Goal: Information Seeking & Learning: Learn about a topic

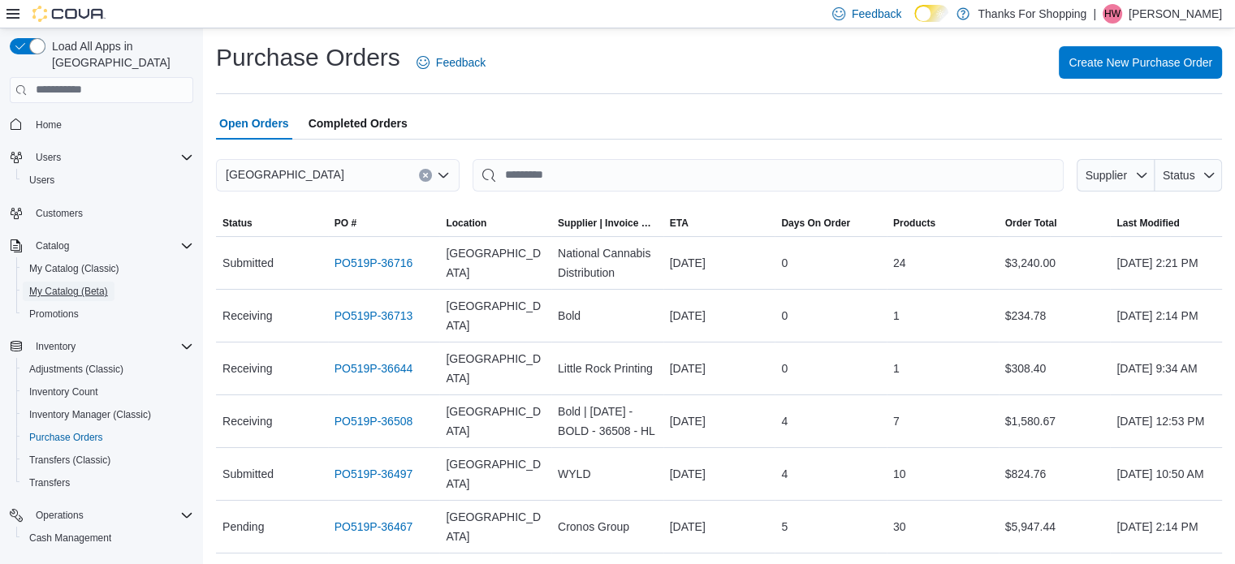
click at [108, 280] on button "My Catalog (Beta)" at bounding box center [108, 291] width 184 height 23
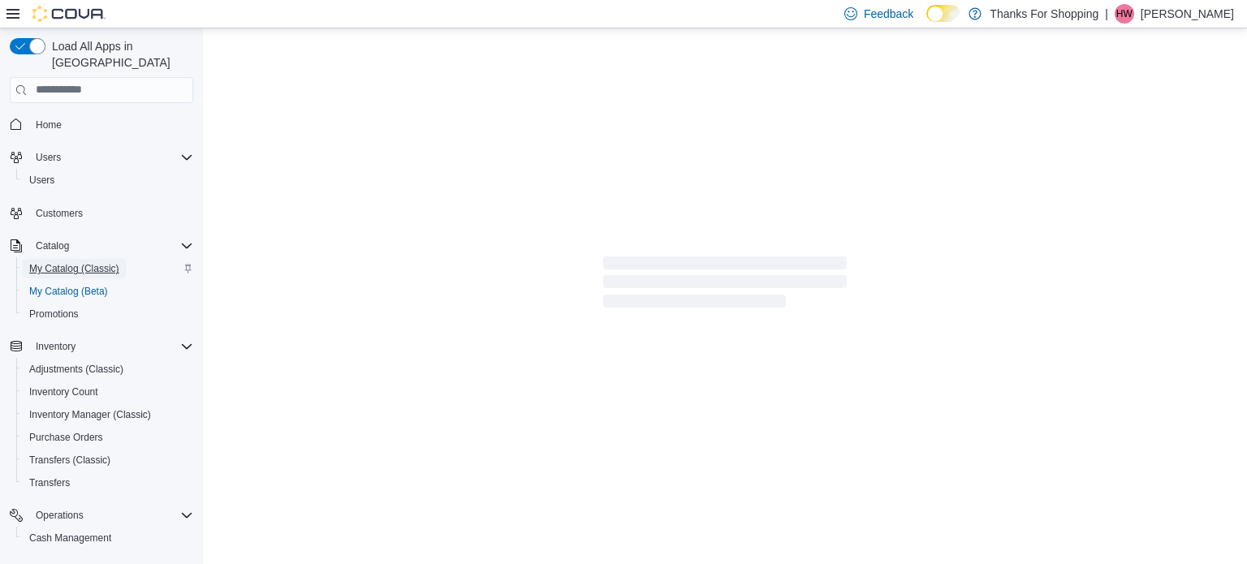
click at [110, 259] on link "My Catalog (Classic)" at bounding box center [74, 268] width 103 height 19
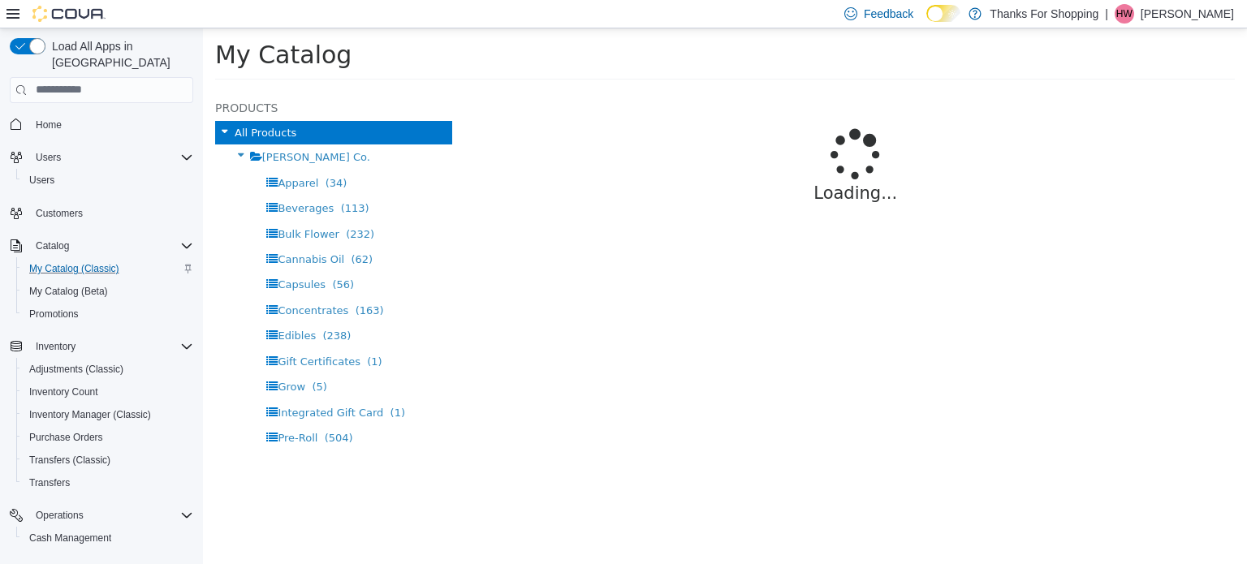
select select "**********"
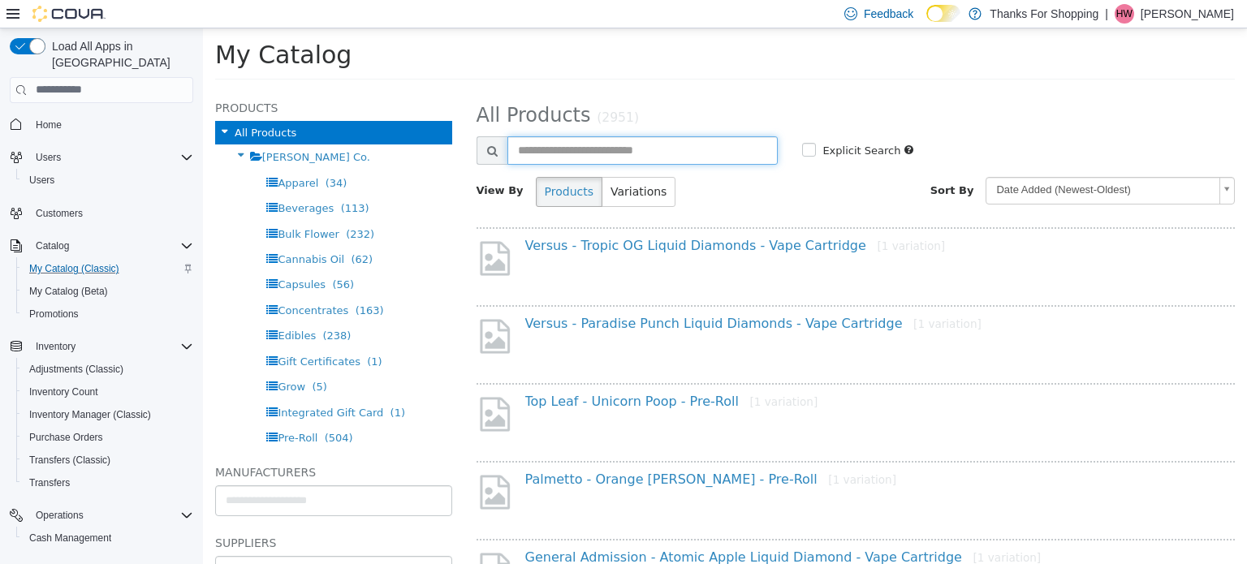
click at [654, 140] on input "text" at bounding box center [642, 150] width 271 height 28
type input "**********"
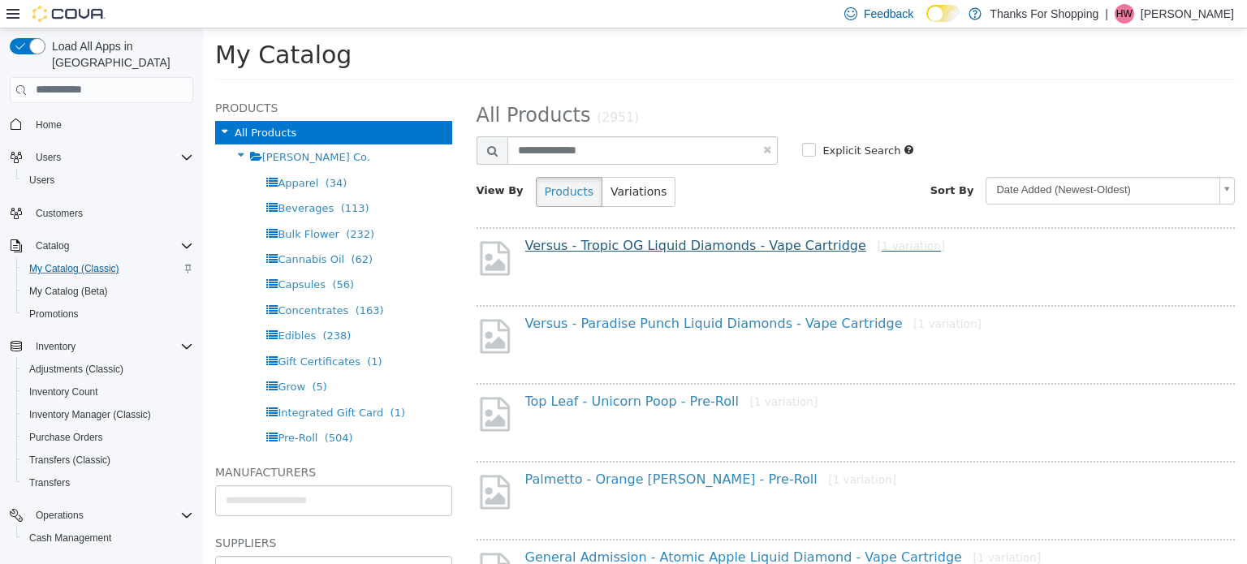
select select "**********"
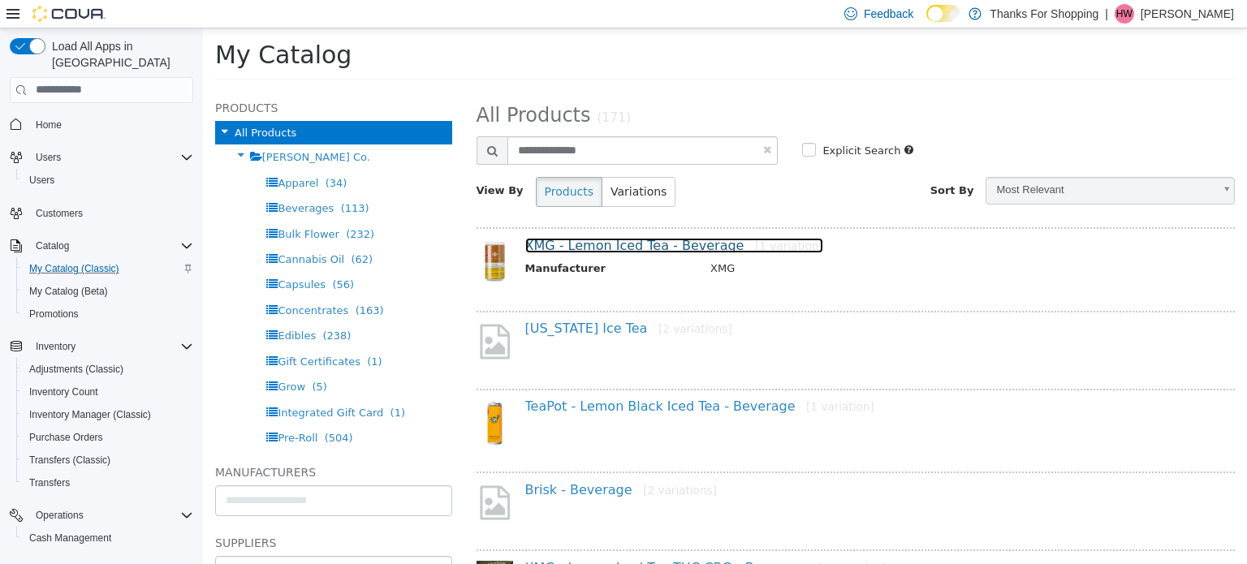
click at [635, 250] on link "XMG - Lemon Iced Tea - Beverage [1 variation]" at bounding box center [674, 244] width 298 height 15
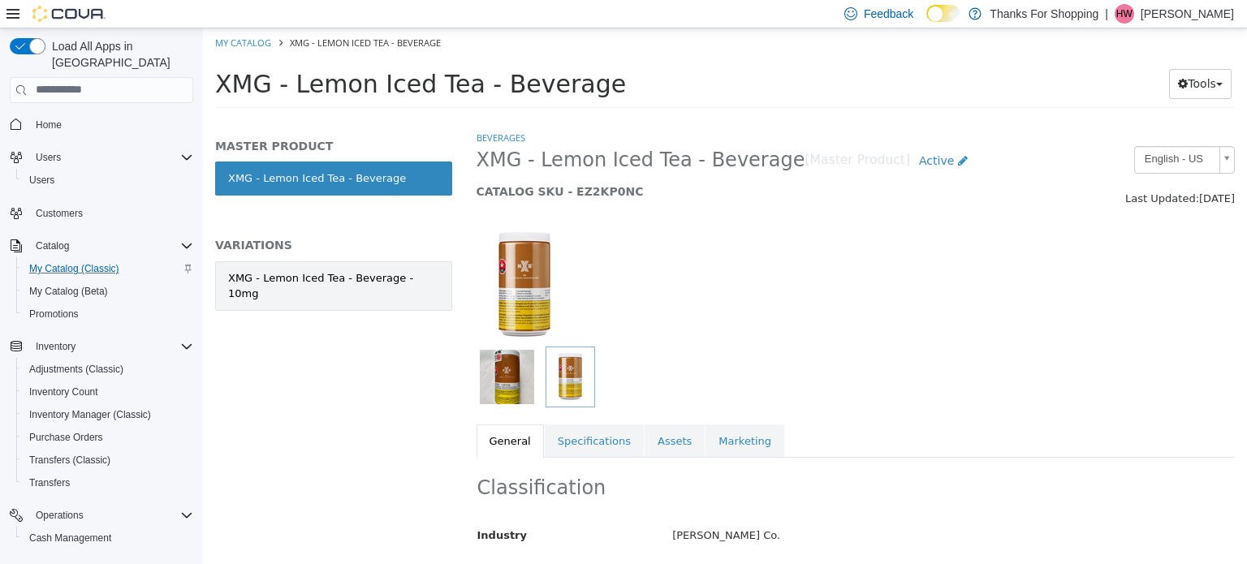
click at [309, 271] on div "XMG - Lemon Iced Tea - Beverage - 10mg" at bounding box center [333, 286] width 211 height 32
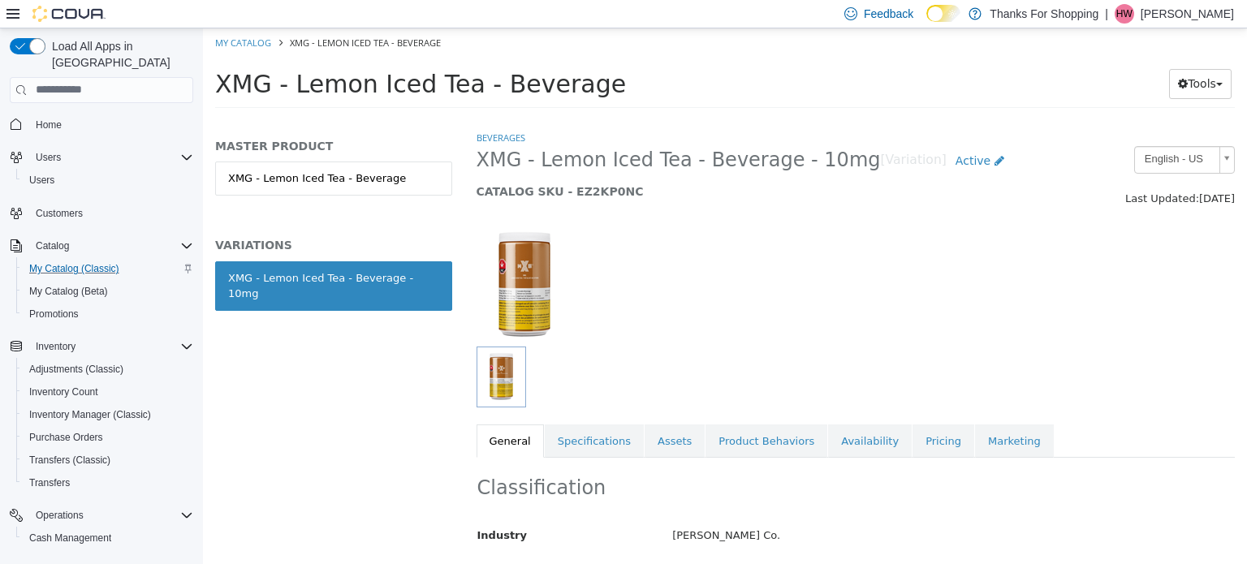
click at [887, 420] on div "Beverages XMG - Lemon Iced Tea - Beverage - 10mg [Variation] Active CATALOG SKU…" at bounding box center [856, 293] width 759 height 328
click at [913, 431] on link "Pricing" at bounding box center [944, 441] width 62 height 34
click at [504, 446] on link "General" at bounding box center [510, 441] width 67 height 34
click at [913, 451] on link "Pricing" at bounding box center [944, 441] width 62 height 34
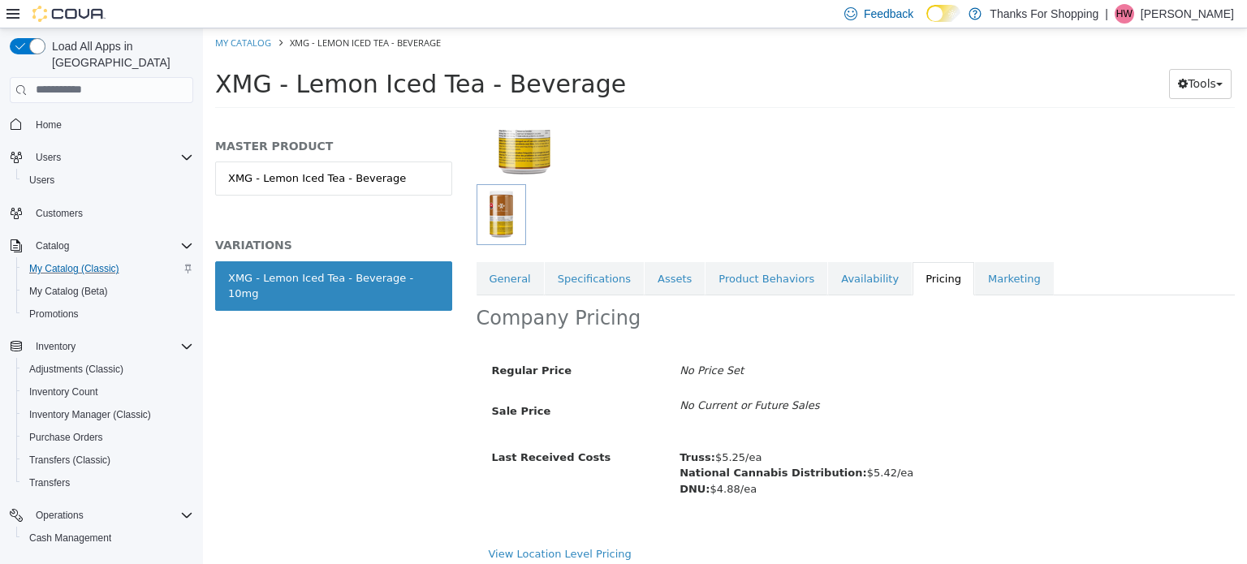
scroll to position [171, 0]
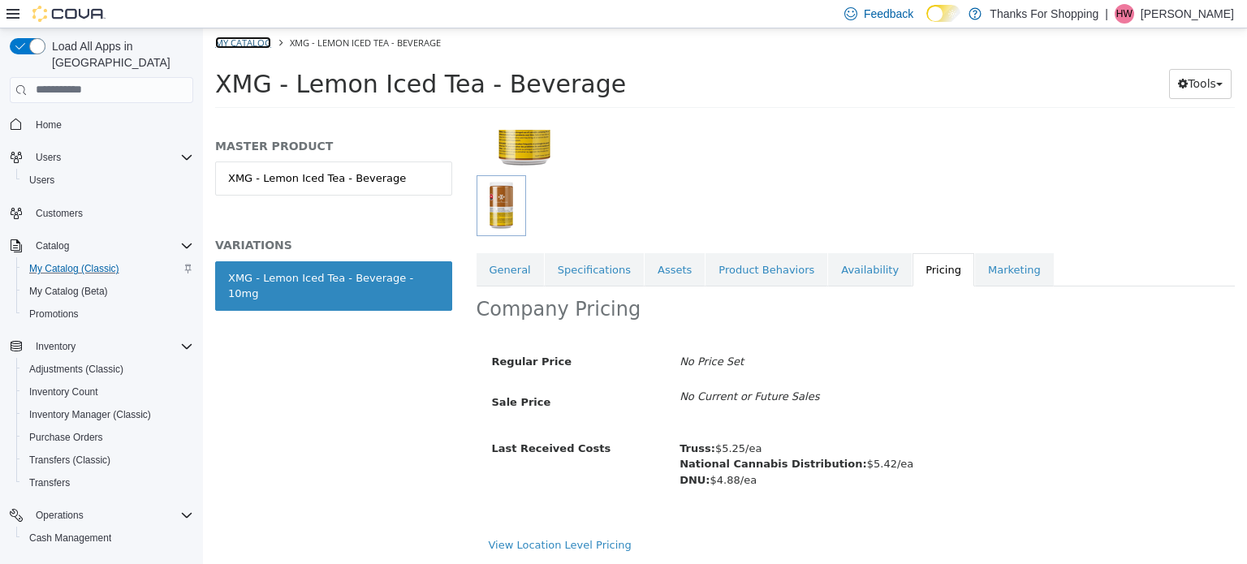
click at [234, 46] on link "My Catalog" at bounding box center [243, 42] width 56 height 12
select select "**********"
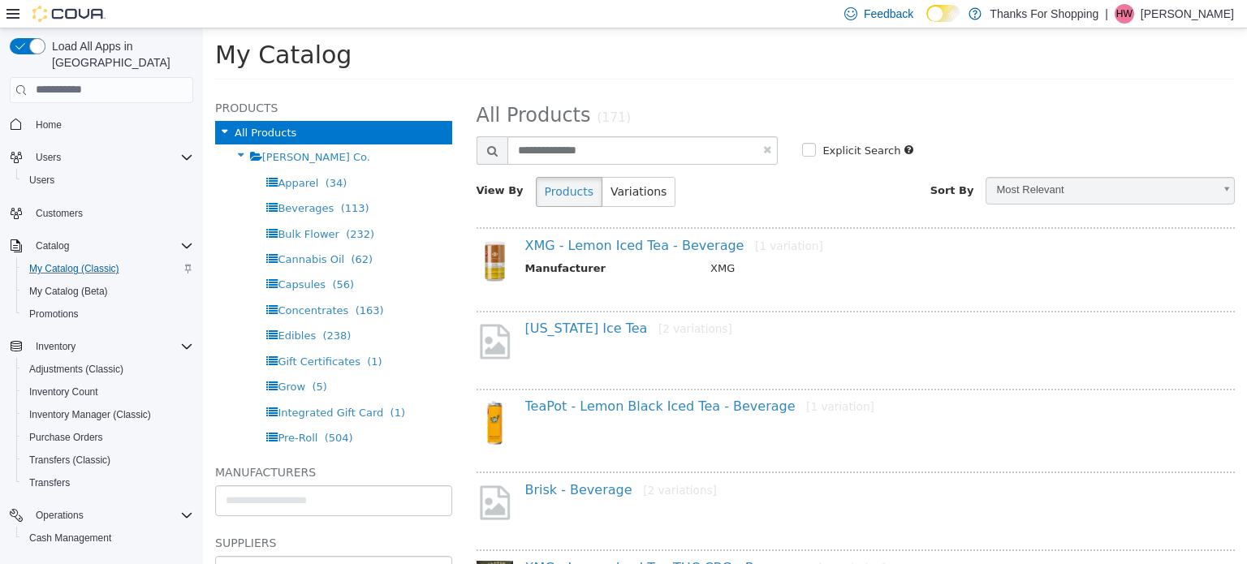
click at [763, 151] on link at bounding box center [767, 149] width 8 height 11
click at [732, 150] on input "text" at bounding box center [642, 150] width 271 height 28
select select "**********"
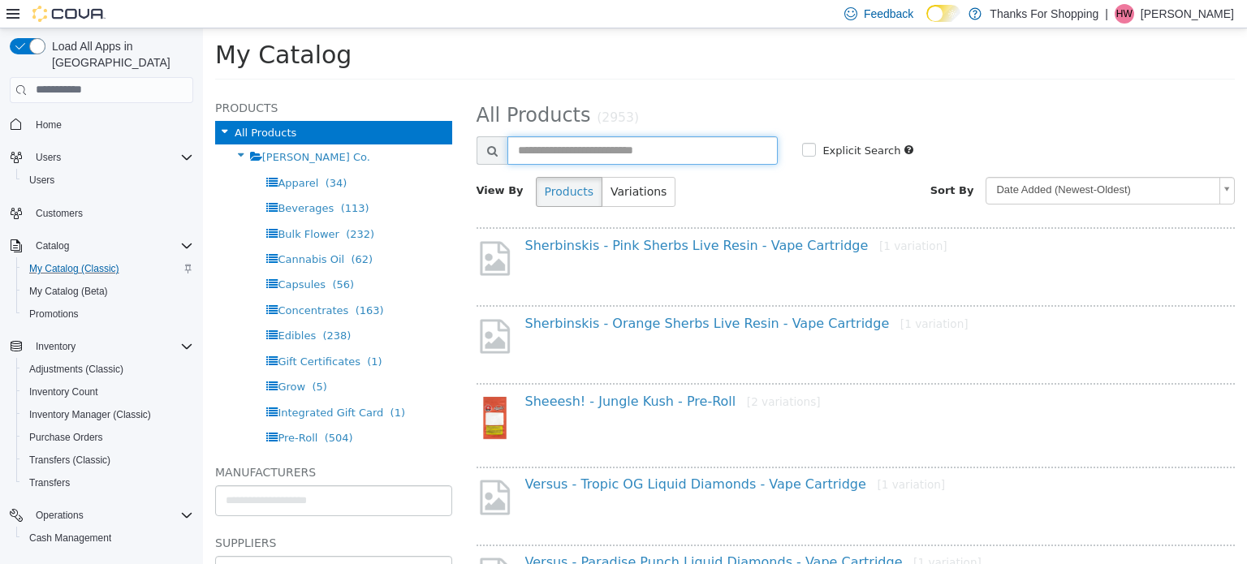
click at [551, 155] on input "text" at bounding box center [642, 150] width 271 height 28
type input "**********"
select select "**********"
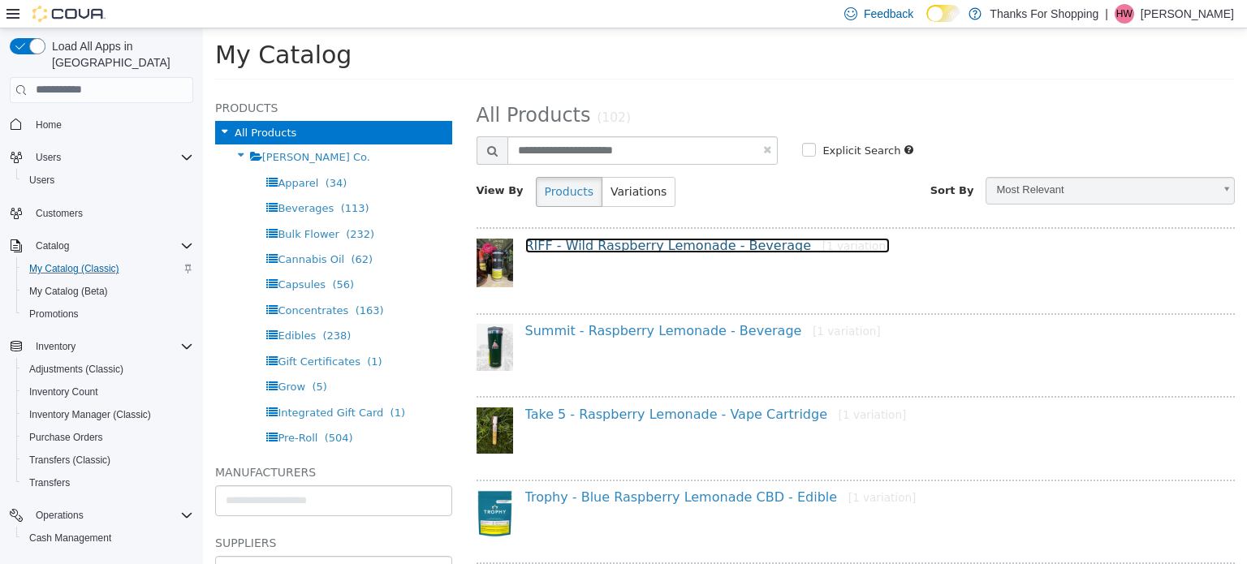
click at [684, 246] on link "RIFF - Wild Raspberry Lemonade - Beverage [1 variation]" at bounding box center [707, 244] width 365 height 15
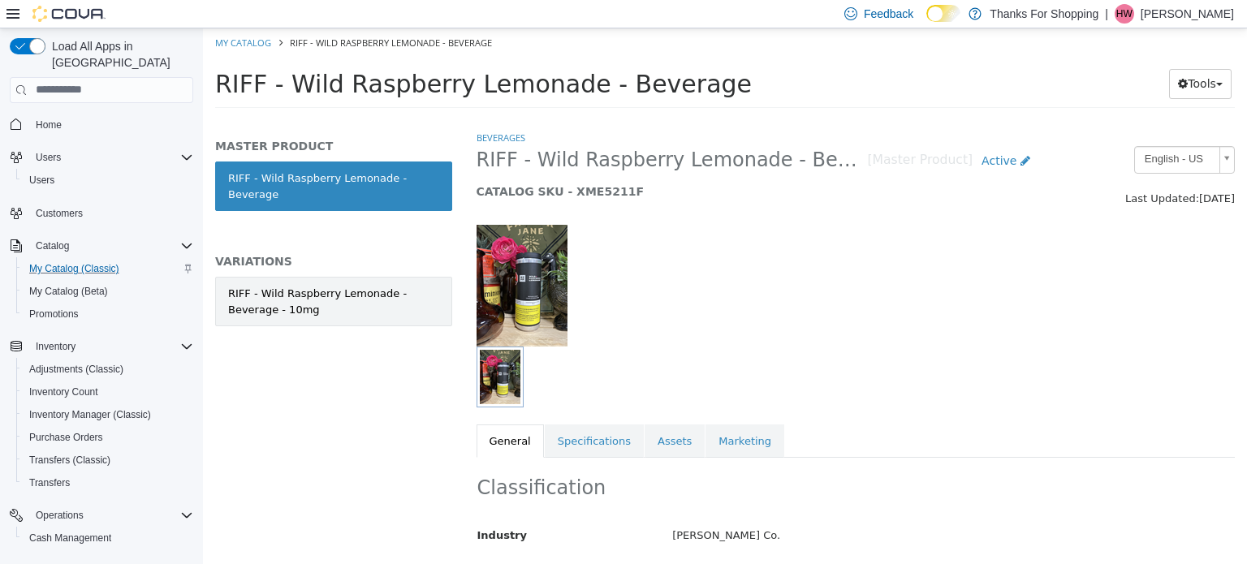
click at [364, 291] on div "RIFF - Wild Raspberry Lemonade - Beverage - 10mg" at bounding box center [333, 301] width 211 height 32
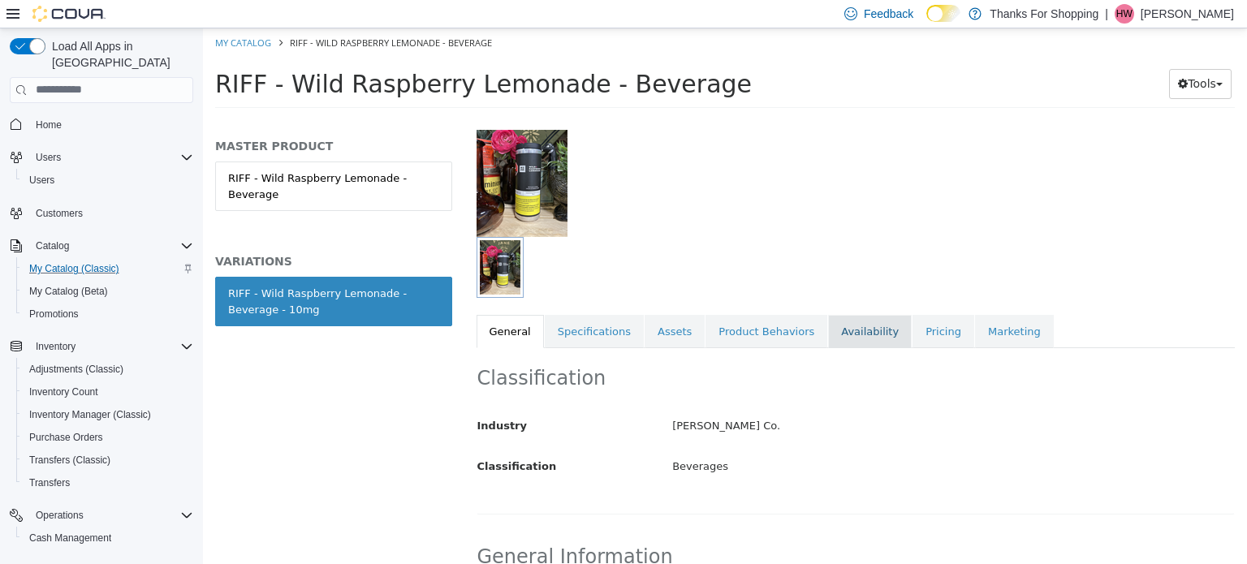
scroll to position [81, 0]
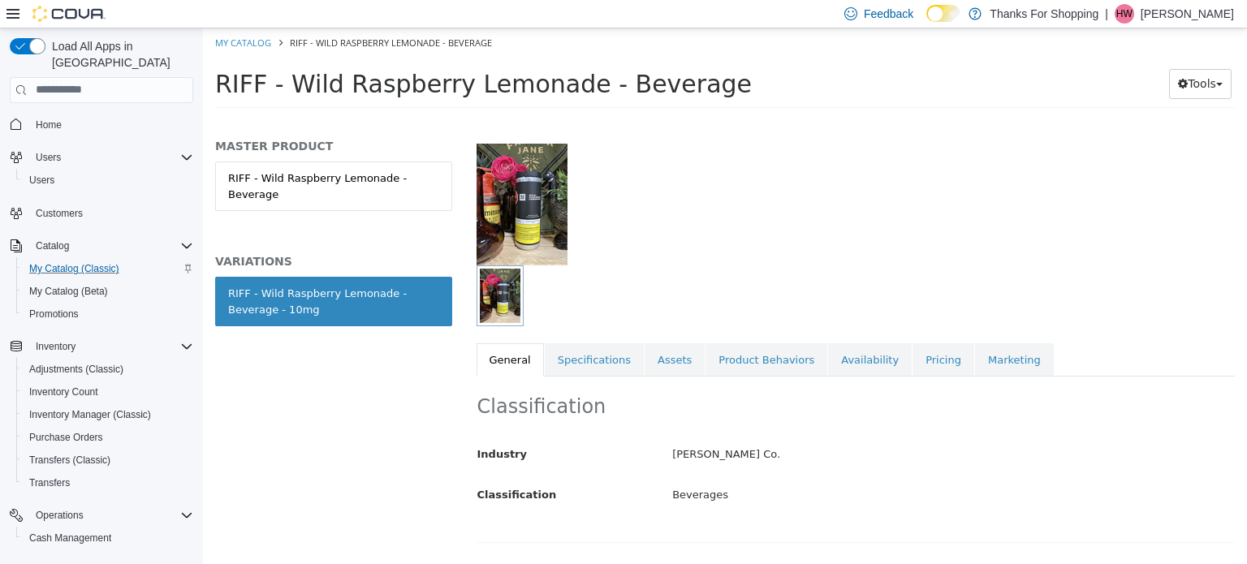
click at [829, 369] on link "Availability" at bounding box center [870, 360] width 84 height 34
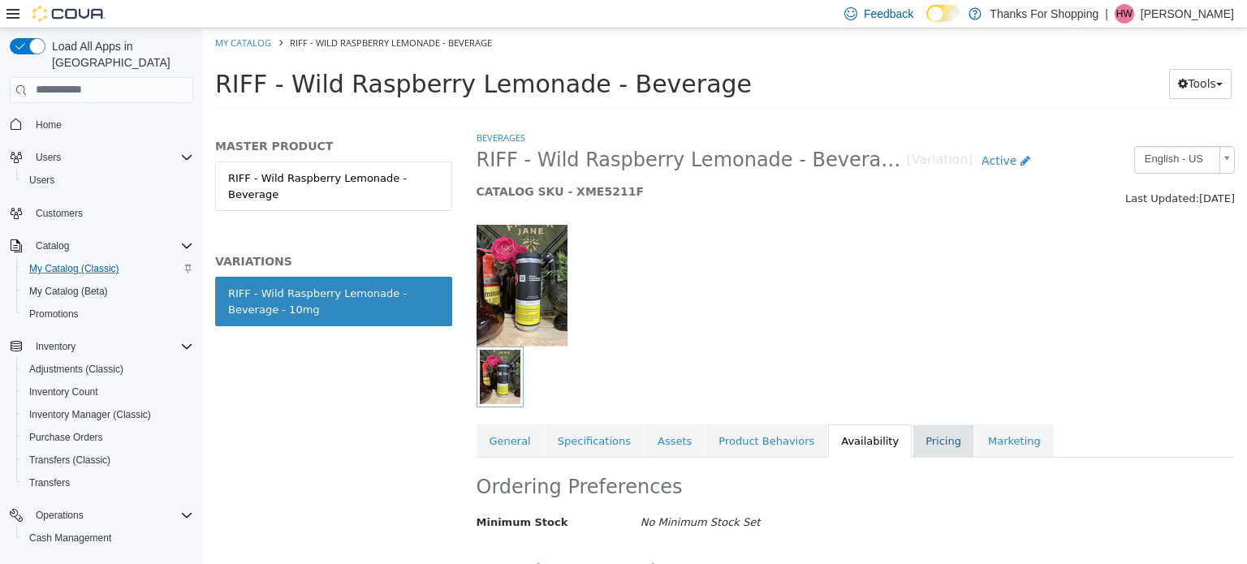
click at [917, 424] on link "Pricing" at bounding box center [944, 441] width 62 height 34
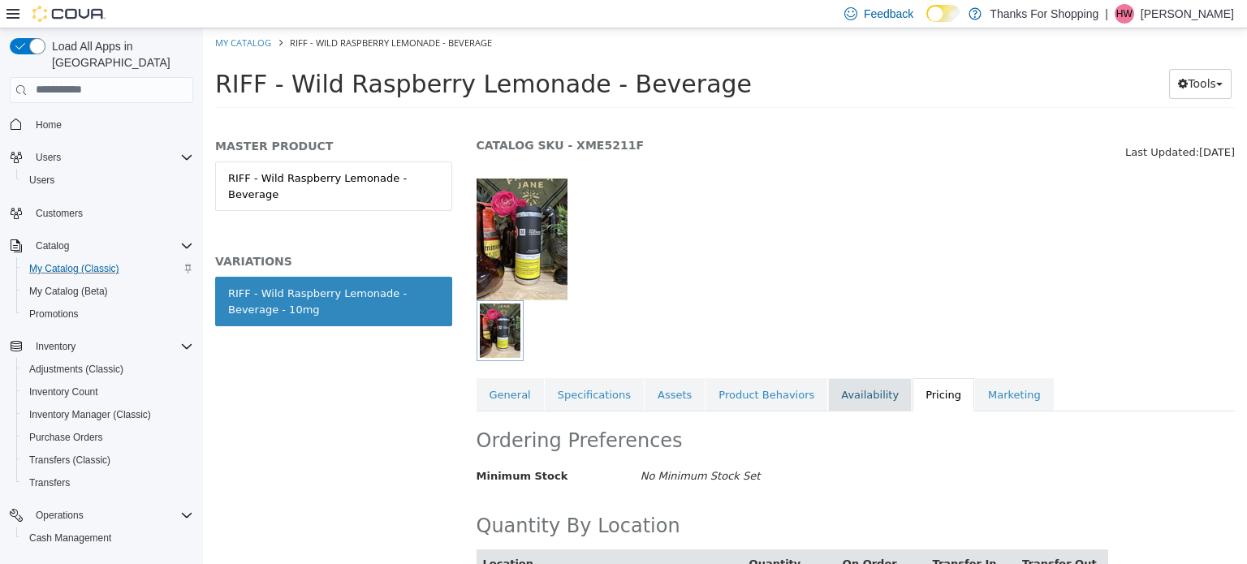
scroll to position [188, 0]
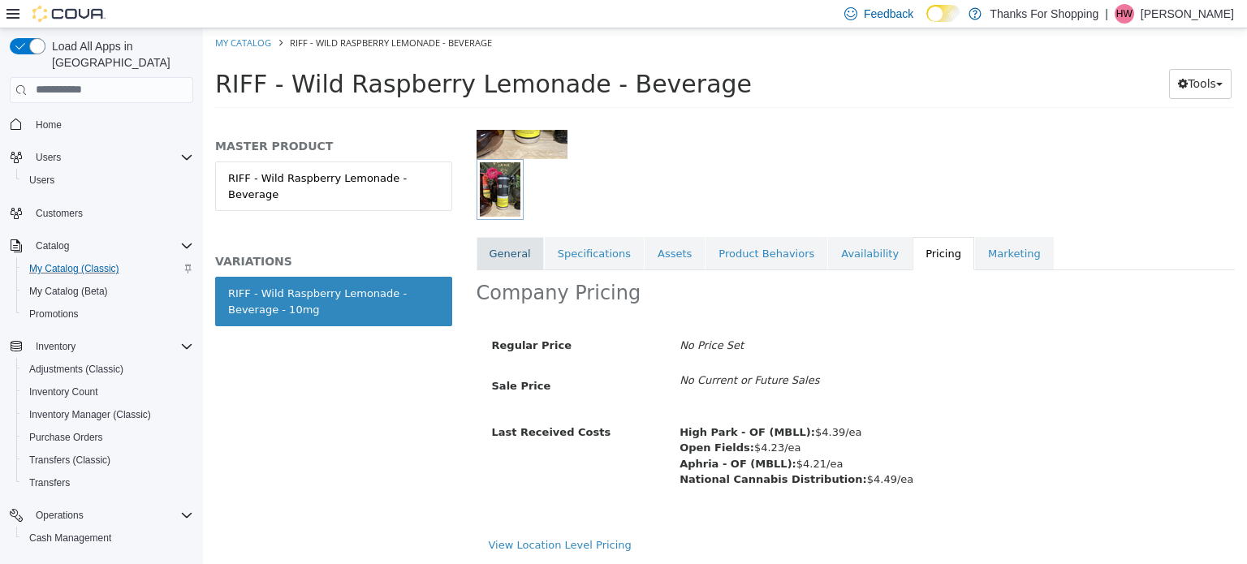
click at [526, 256] on link "General" at bounding box center [510, 253] width 67 height 34
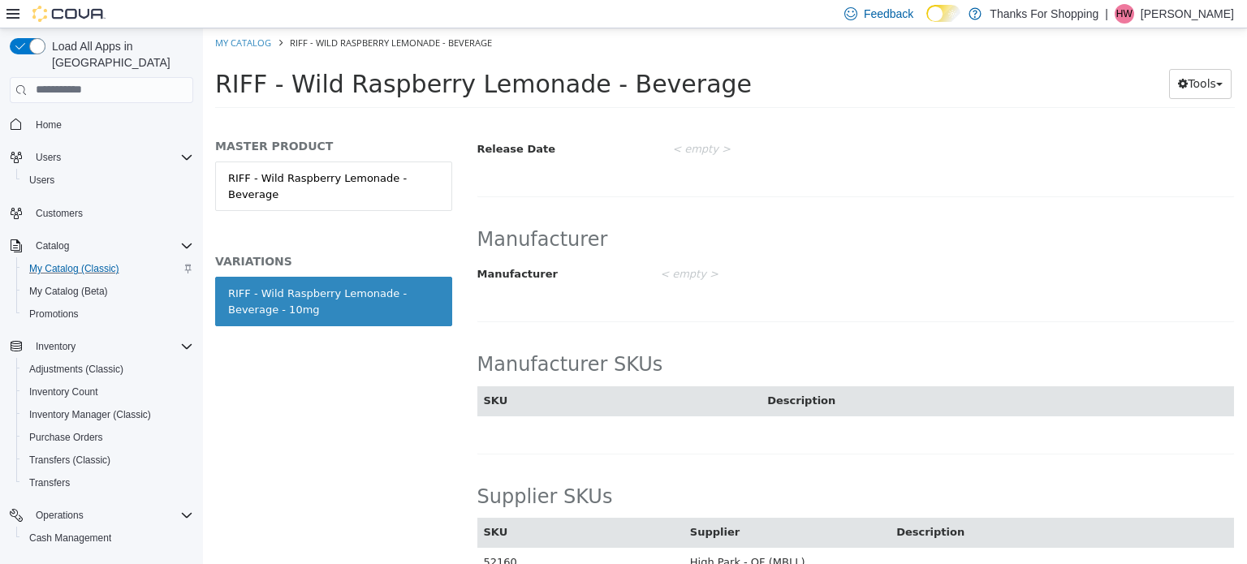
scroll to position [1081, 0]
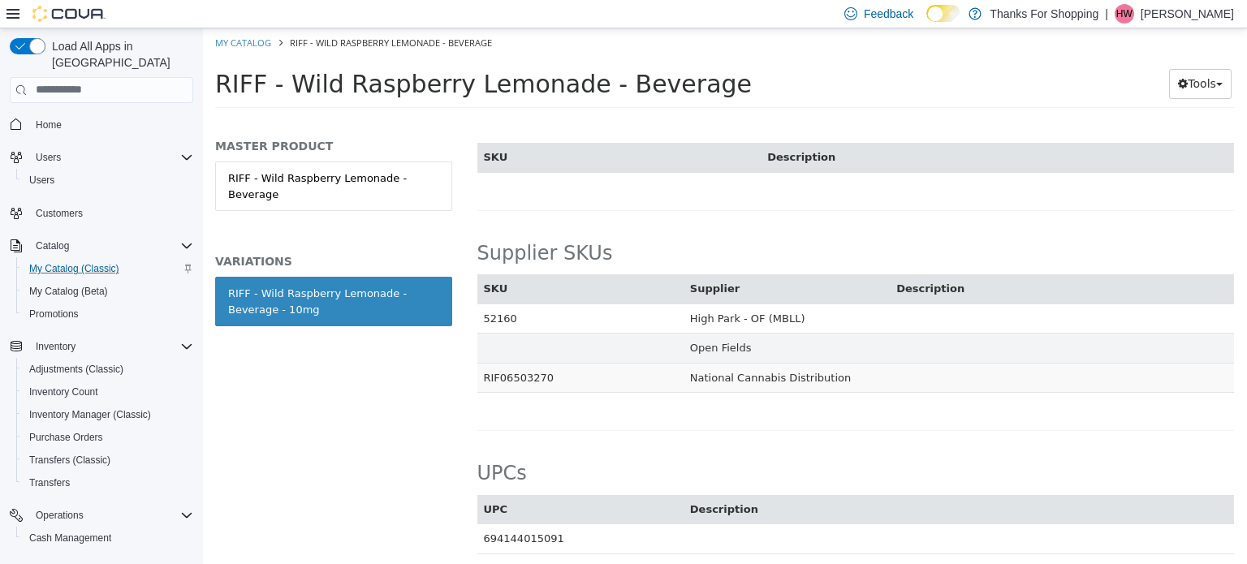
drag, startPoint x: 542, startPoint y: 358, endPoint x: 484, endPoint y: 371, distance: 59.1
click at [484, 371] on td "RIF06503270" at bounding box center [580, 377] width 206 height 30
drag, startPoint x: 451, startPoint y: 386, endPoint x: 429, endPoint y: 432, distance: 50.8
click at [417, 431] on div "MASTER PRODUCT RIFF - Wild Raspberry Lemonade - Beverage VARIATIONS RIFF - Wild…" at bounding box center [333, 346] width 261 height 434
drag, startPoint x: 544, startPoint y: 355, endPoint x: 481, endPoint y: 358, distance: 63.4
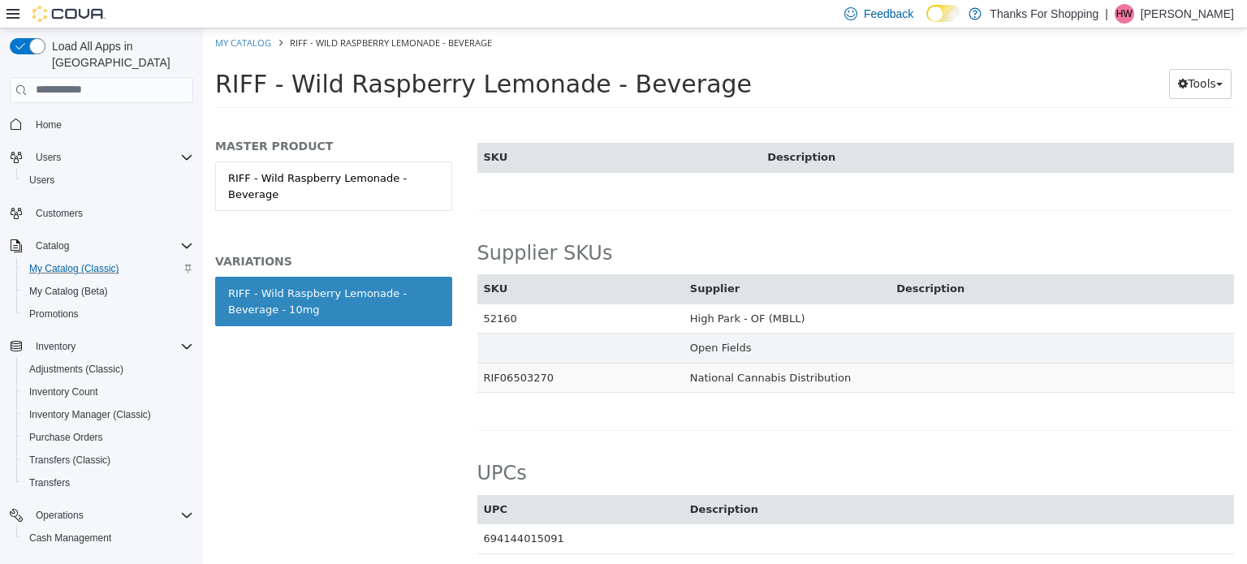
click at [481, 362] on td "RIF06503270" at bounding box center [580, 377] width 206 height 30
drag, startPoint x: 508, startPoint y: 412, endPoint x: 481, endPoint y: 351, distance: 66.5
click at [481, 362] on td "RIF06503270" at bounding box center [580, 377] width 206 height 30
drag, startPoint x: 482, startPoint y: 359, endPoint x: 540, endPoint y: 366, distance: 58.1
click at [540, 366] on td "RIF06503270" at bounding box center [580, 377] width 206 height 30
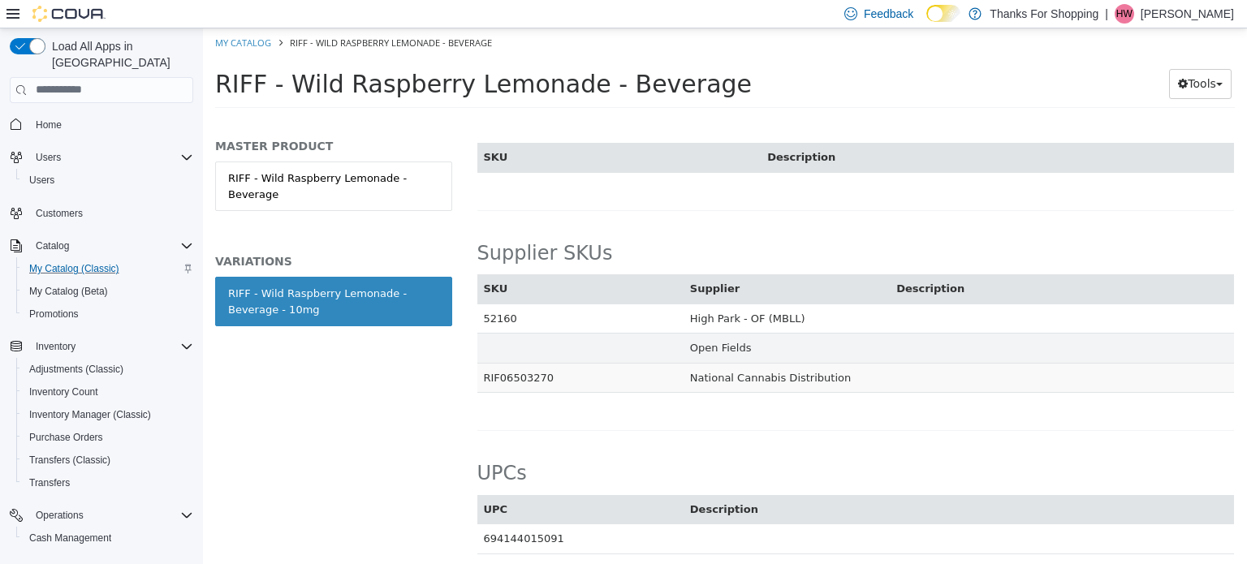
copy td "RIF06503270"
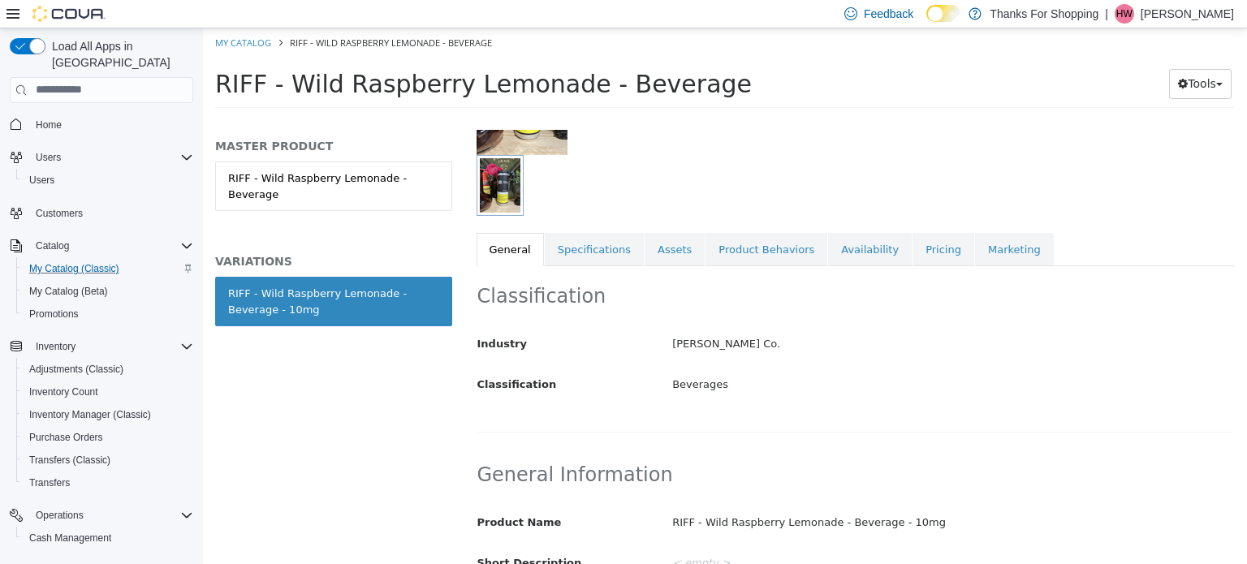
scroll to position [0, 0]
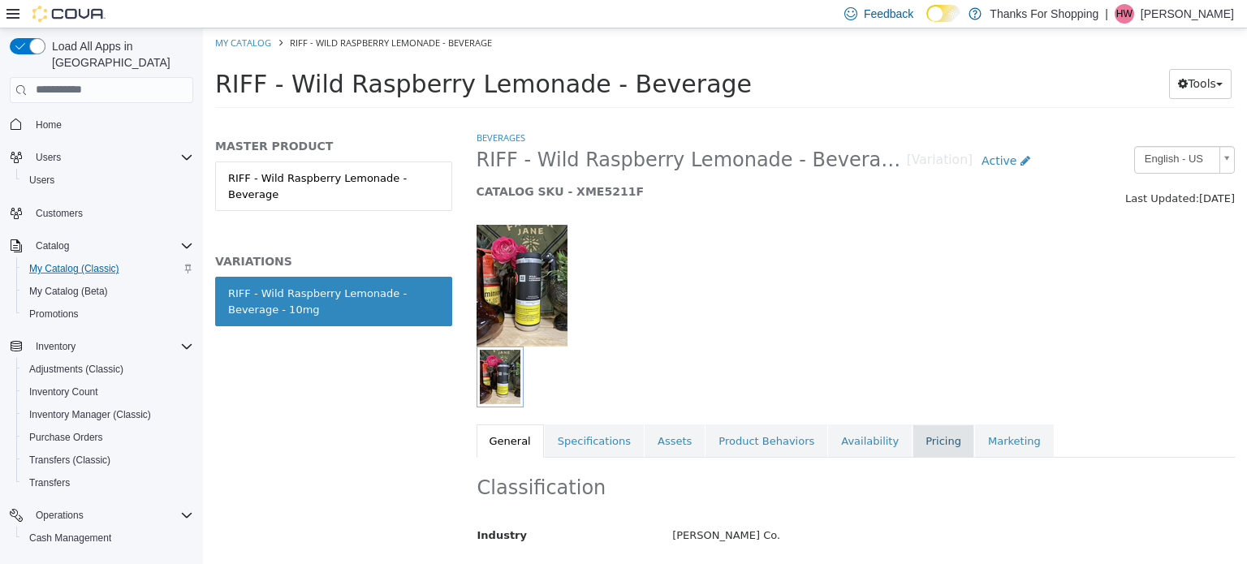
click at [913, 444] on link "Pricing" at bounding box center [944, 441] width 62 height 34
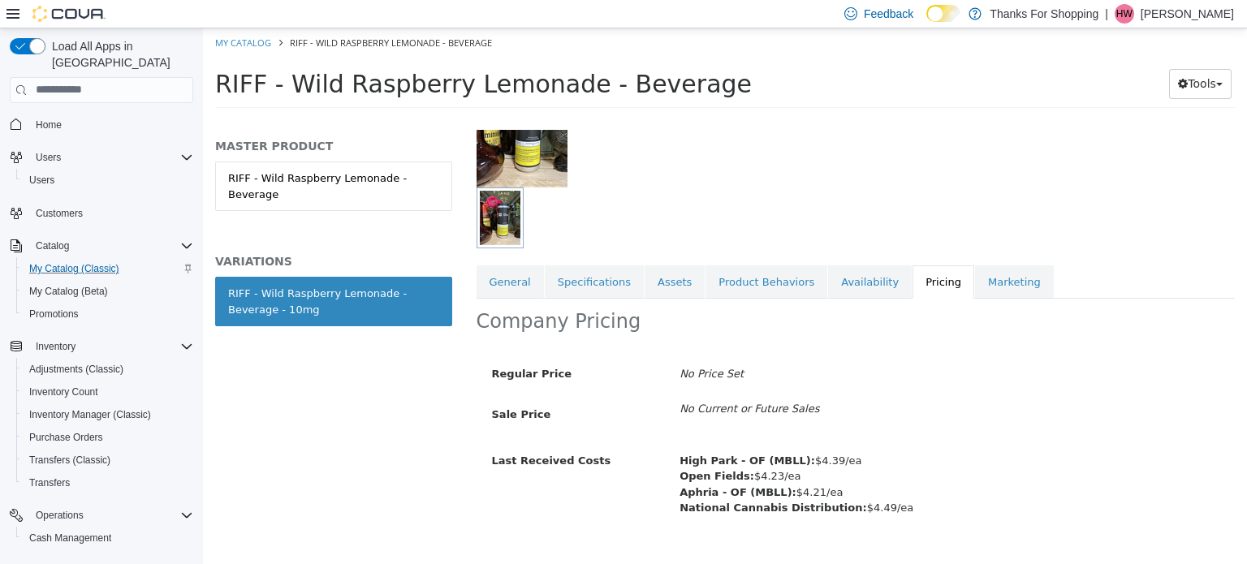
scroll to position [188, 0]
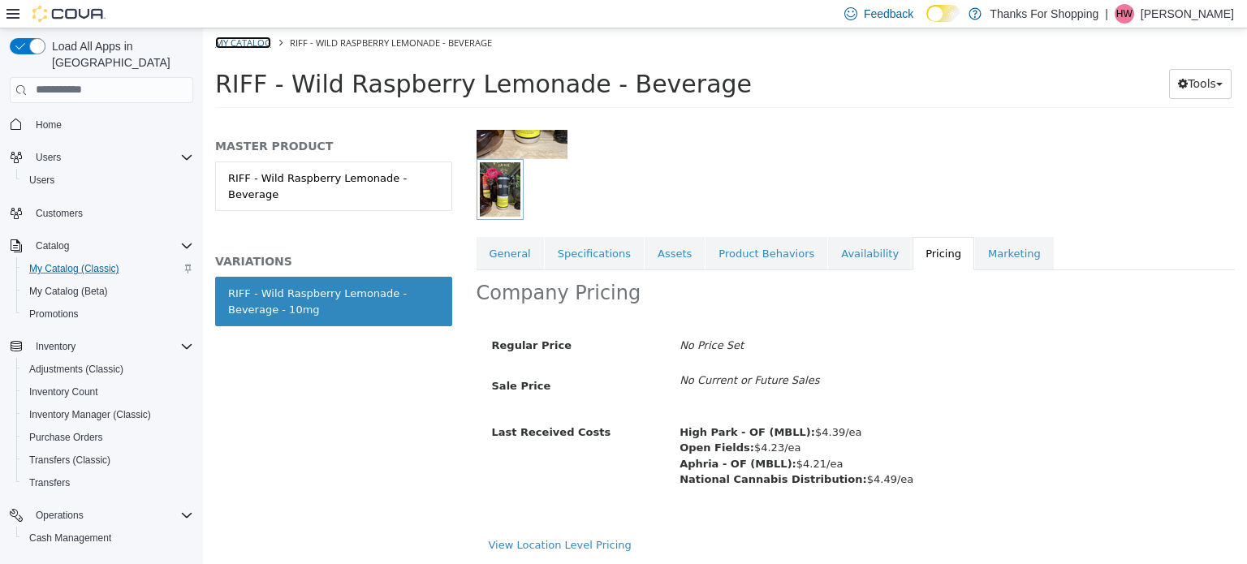
click at [251, 45] on link "My Catalog" at bounding box center [243, 42] width 56 height 12
select select "**********"
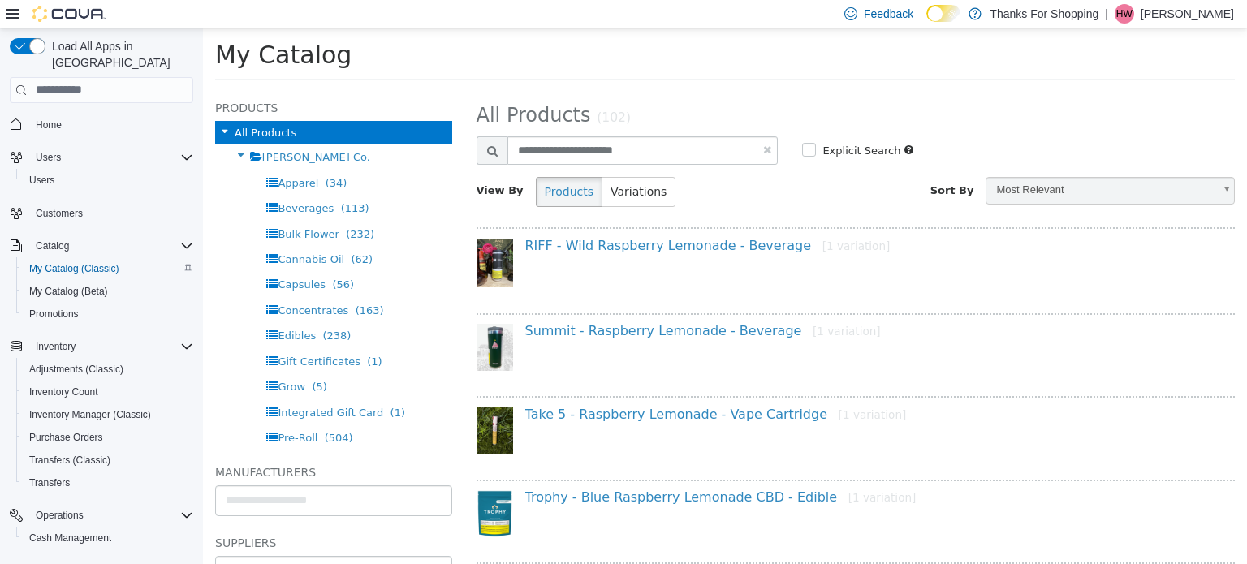
click at [766, 150] on link at bounding box center [767, 149] width 8 height 11
click at [663, 145] on input "text" at bounding box center [642, 150] width 271 height 28
select select "**********"
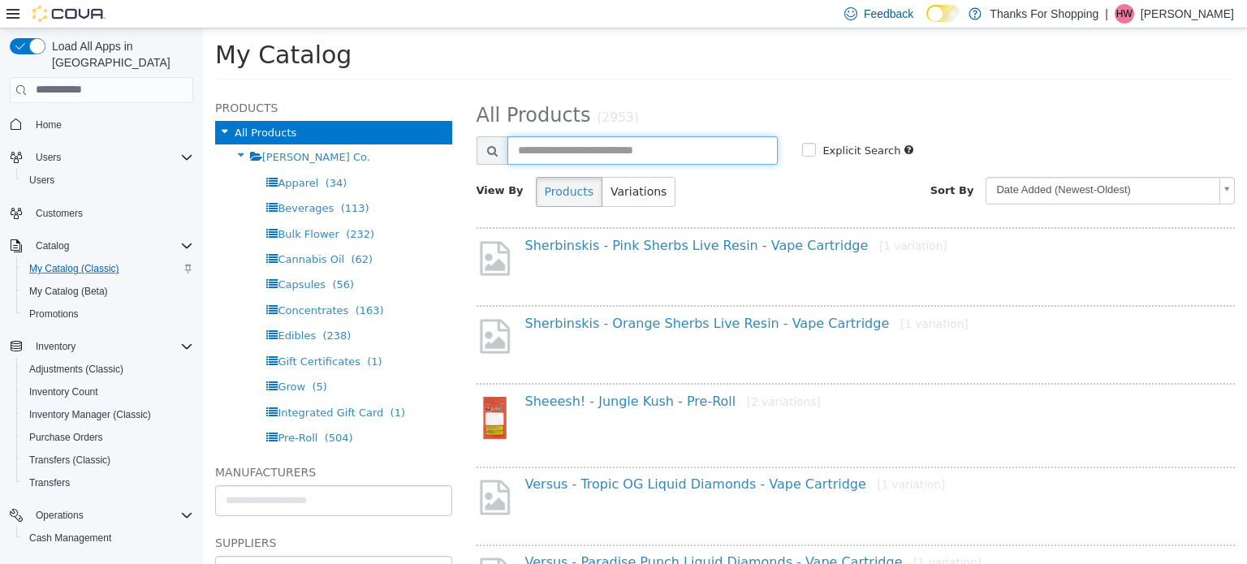
click at [675, 149] on input "text" at bounding box center [642, 150] width 271 height 28
type input "**********"
select select "**********"
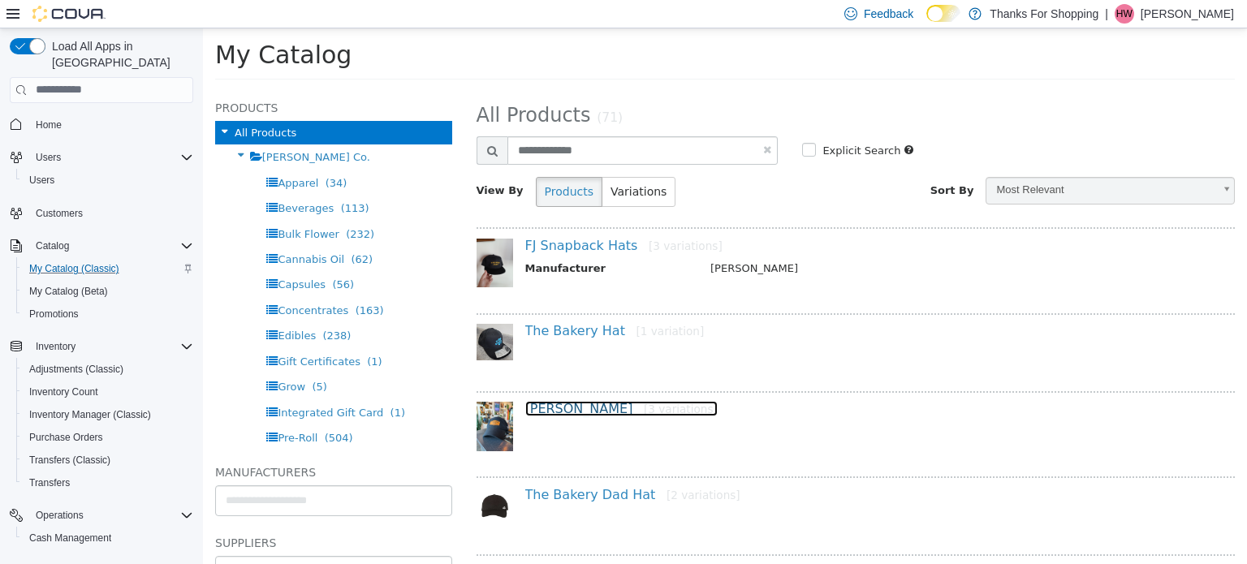
click at [594, 405] on link "[PERSON_NAME] [3 variations]" at bounding box center [621, 407] width 192 height 15
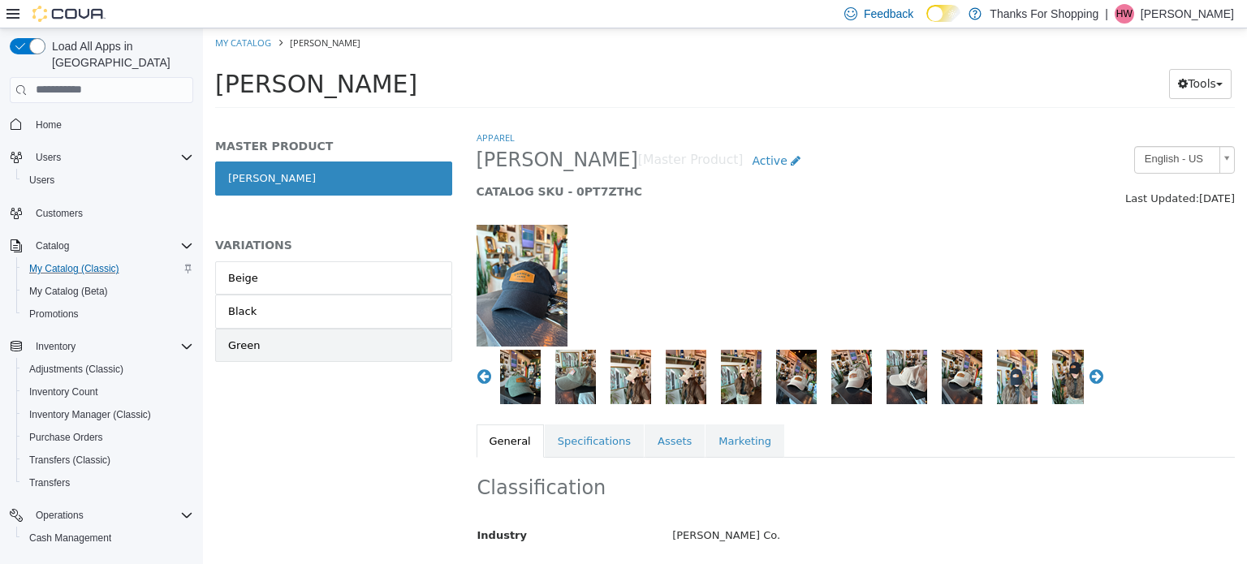
click at [309, 337] on link "Green" at bounding box center [333, 345] width 237 height 34
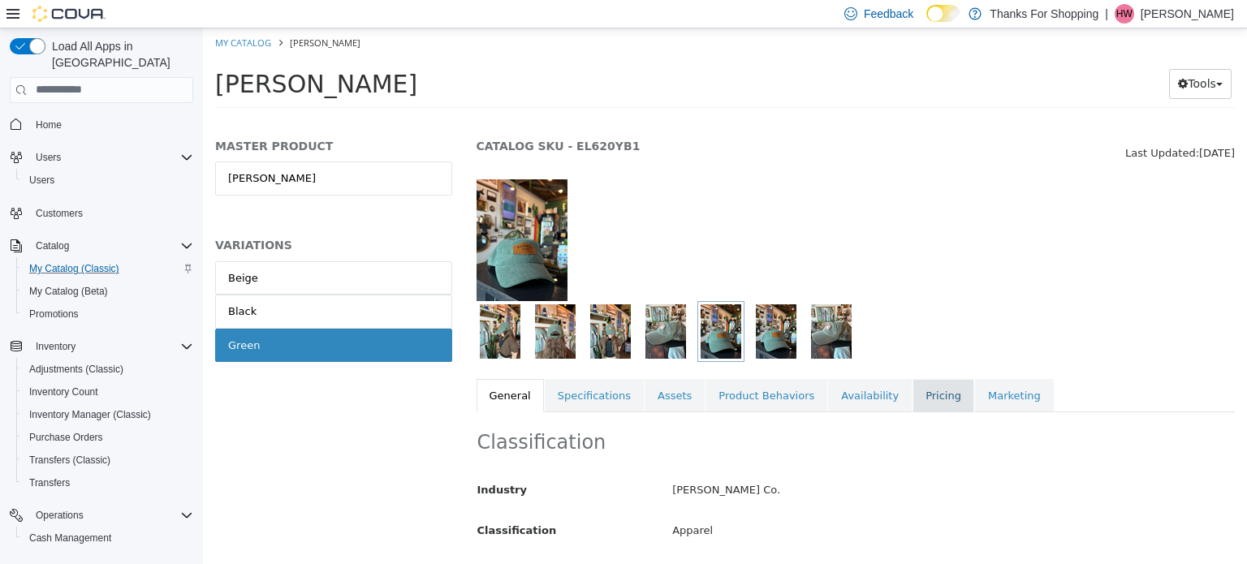
scroll to position [42, 0]
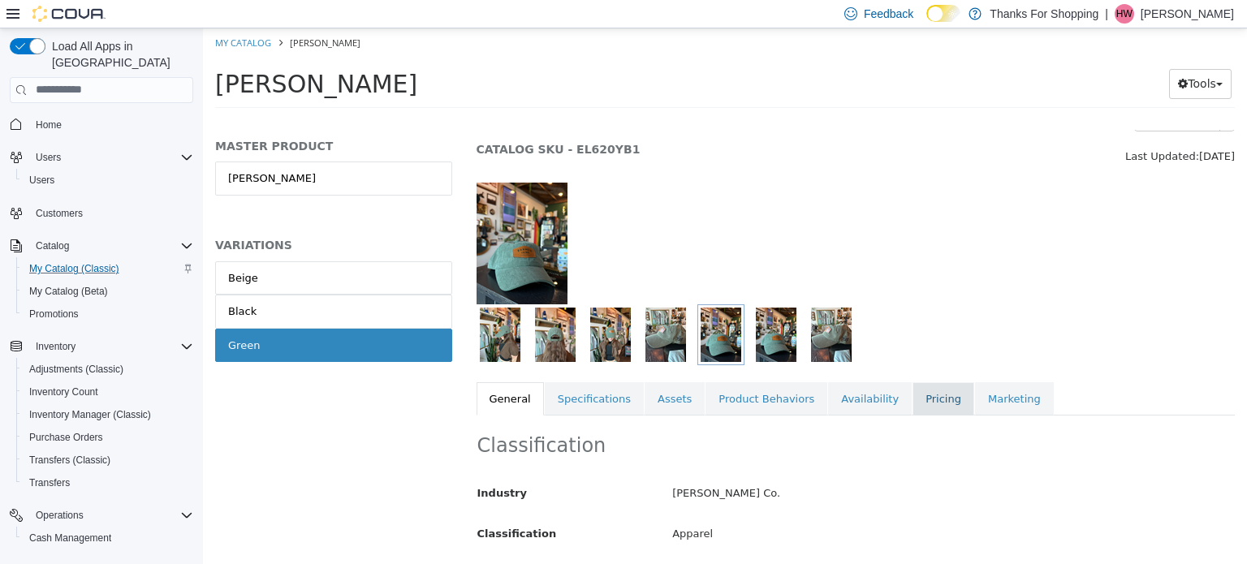
click at [913, 387] on link "Pricing" at bounding box center [944, 399] width 62 height 34
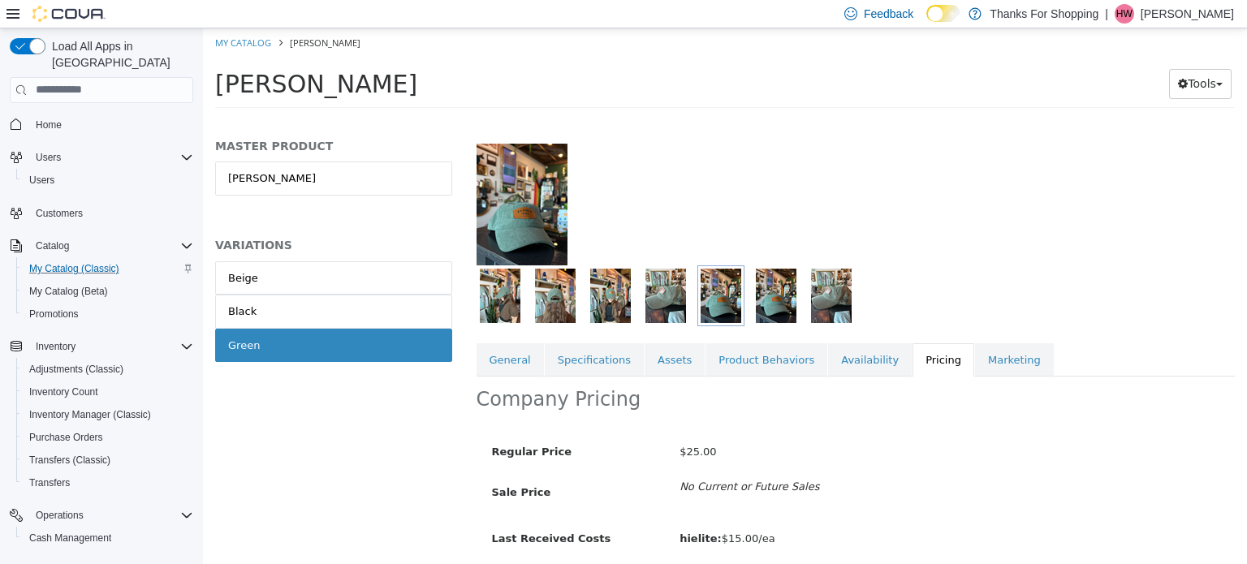
scroll to position [140, 0]
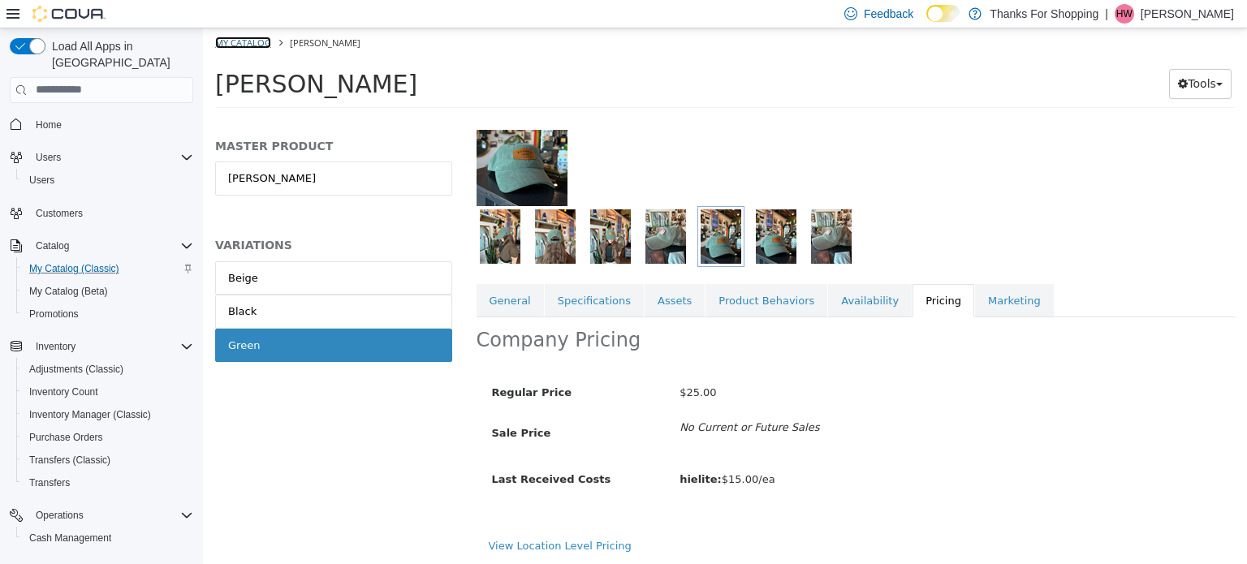
click at [230, 41] on link "My Catalog" at bounding box center [243, 42] width 56 height 12
select select "**********"
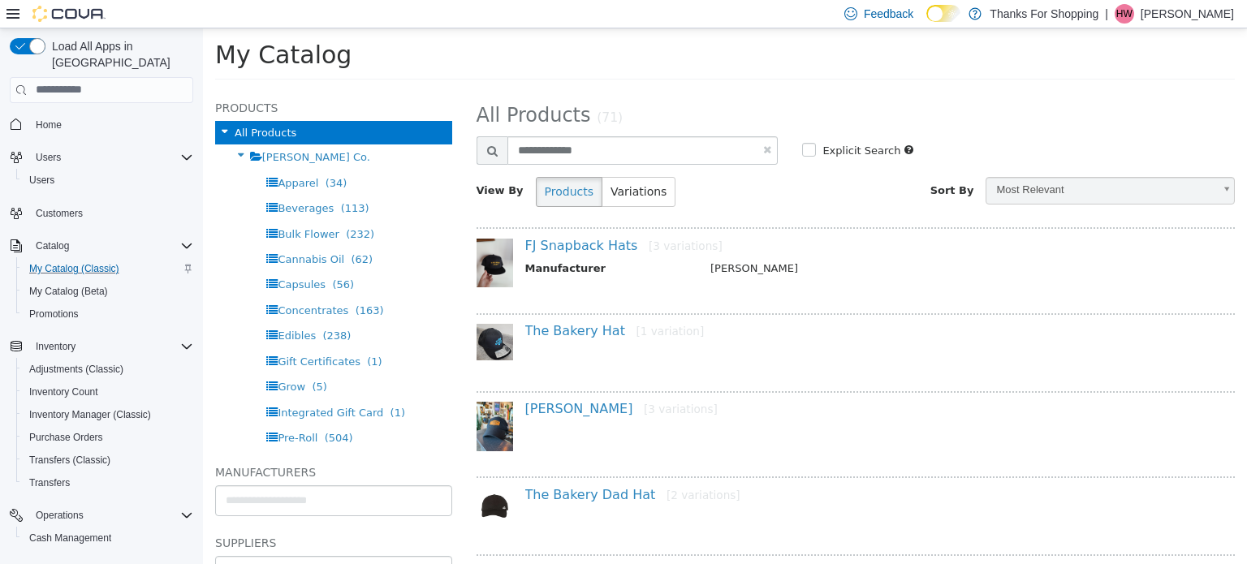
click at [763, 149] on link at bounding box center [767, 149] width 8 height 11
click at [722, 153] on input "text" at bounding box center [642, 150] width 271 height 28
select select "**********"
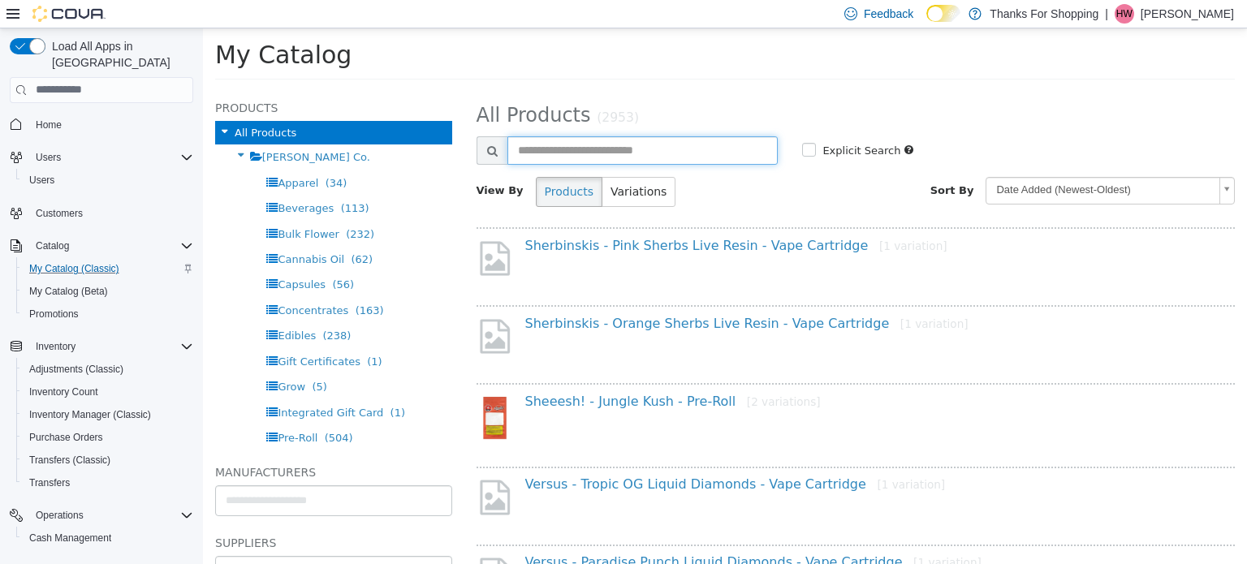
click at [727, 153] on input "text" at bounding box center [642, 150] width 271 height 28
type input "**********"
select select "**********"
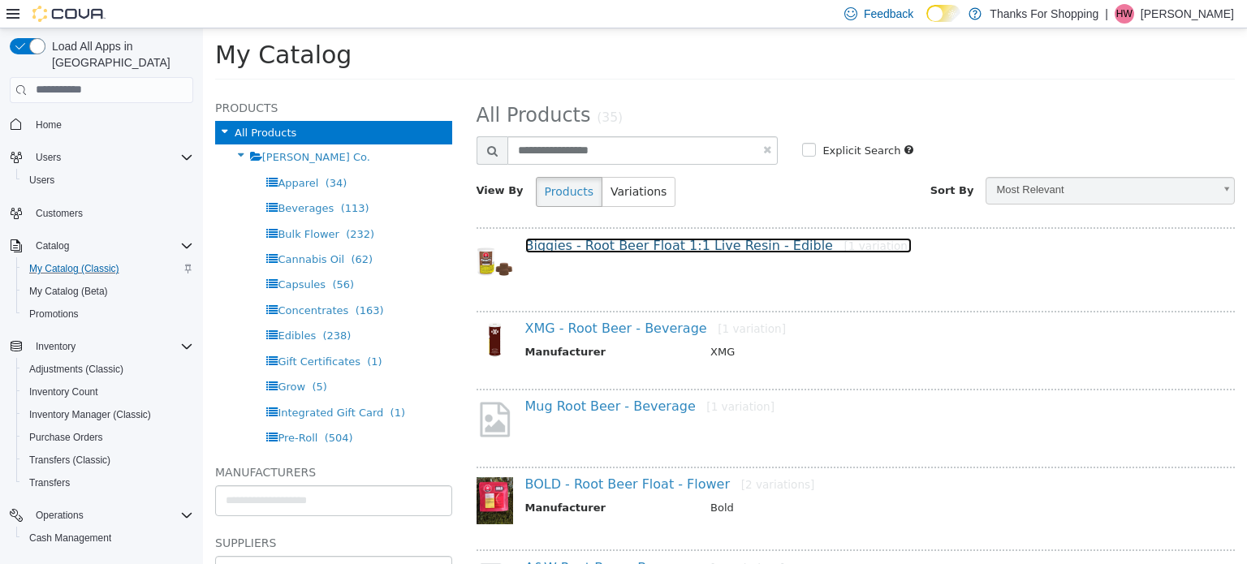
click at [705, 242] on link "Biggies - Root Beer Float 1:1 Live Resin - Edible [1 variation]" at bounding box center [718, 244] width 387 height 15
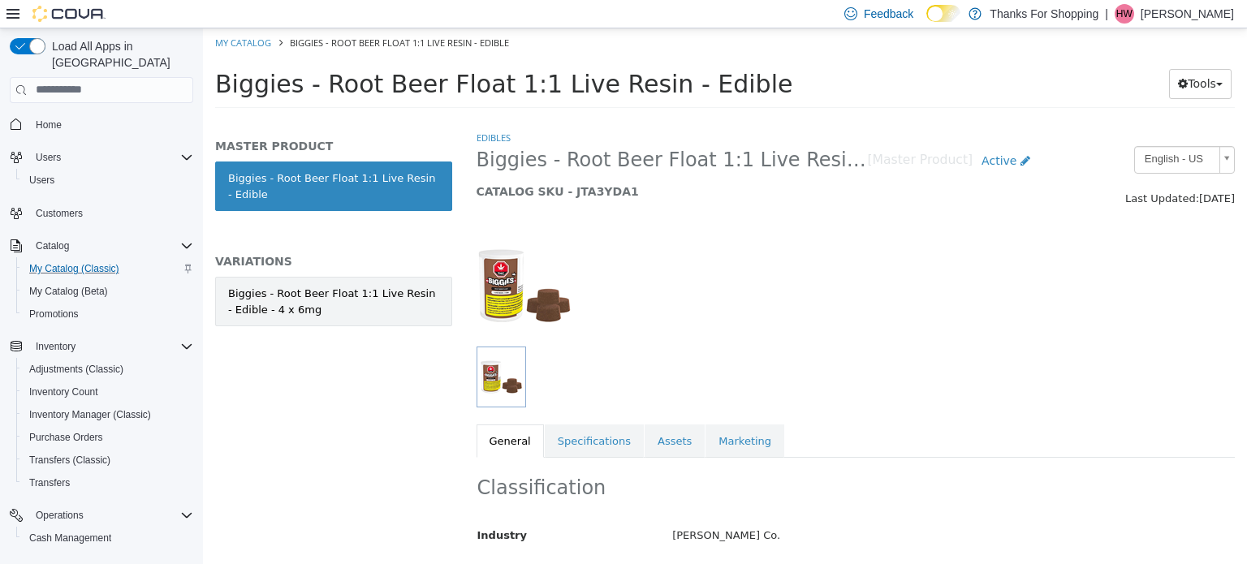
click at [373, 318] on link "Biggies - Root Beer Float 1:1 Live Resin - Edible - 4 x 6mg" at bounding box center [333, 301] width 237 height 50
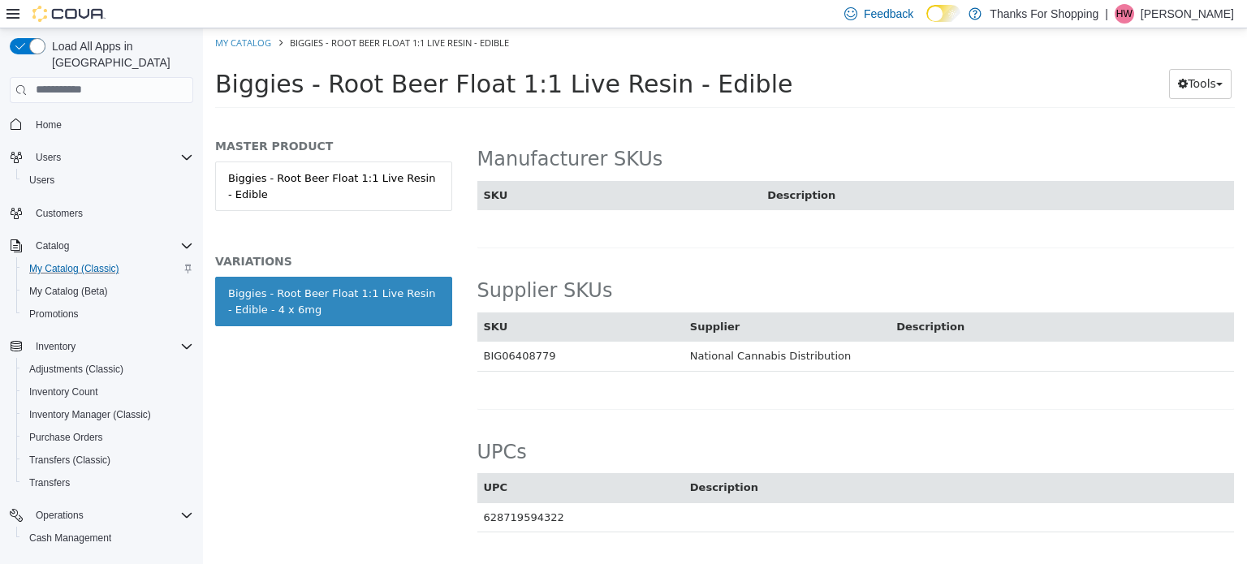
scroll to position [1056, 0]
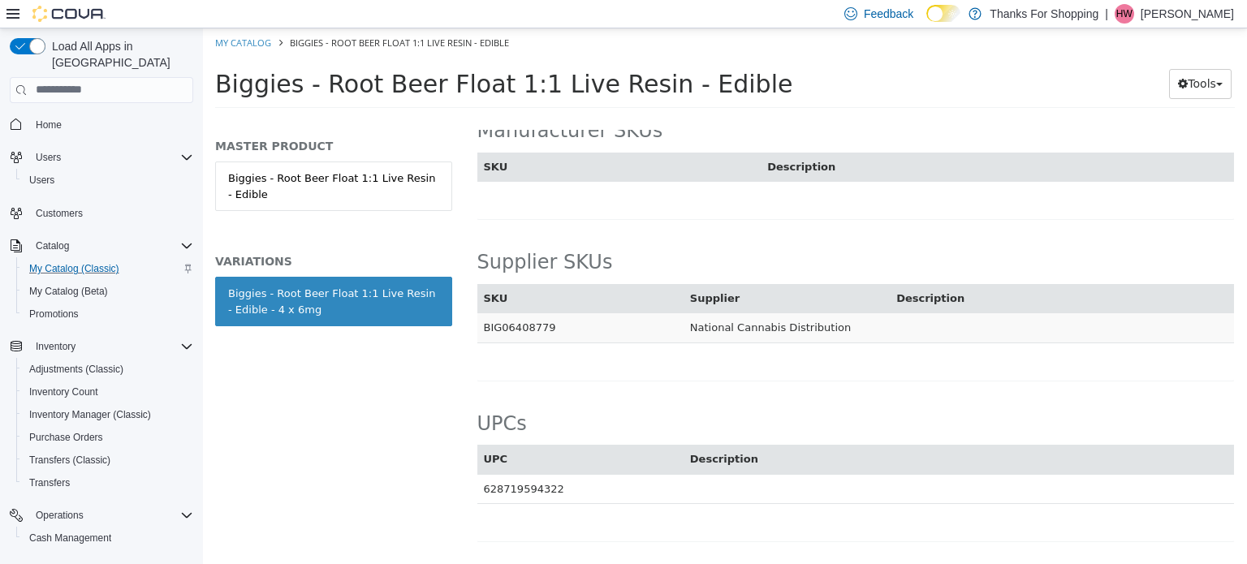
drag, startPoint x: 542, startPoint y: 304, endPoint x: 483, endPoint y: 313, distance: 59.9
click at [483, 313] on td "BIG06408779" at bounding box center [580, 328] width 206 height 30
copy td "BIG06408779"
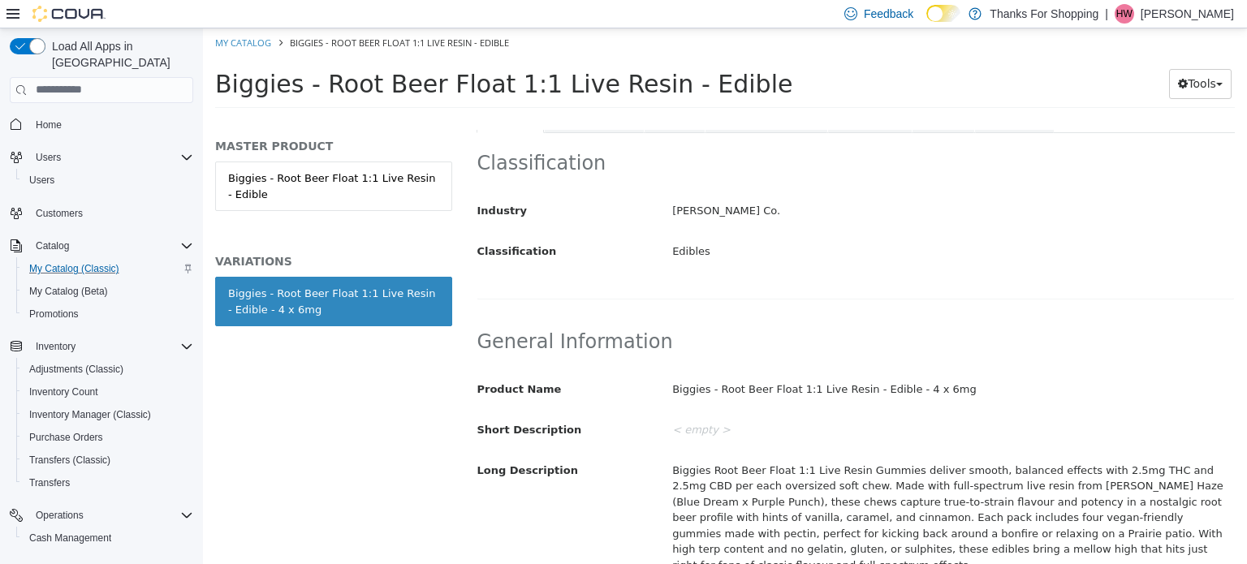
scroll to position [0, 0]
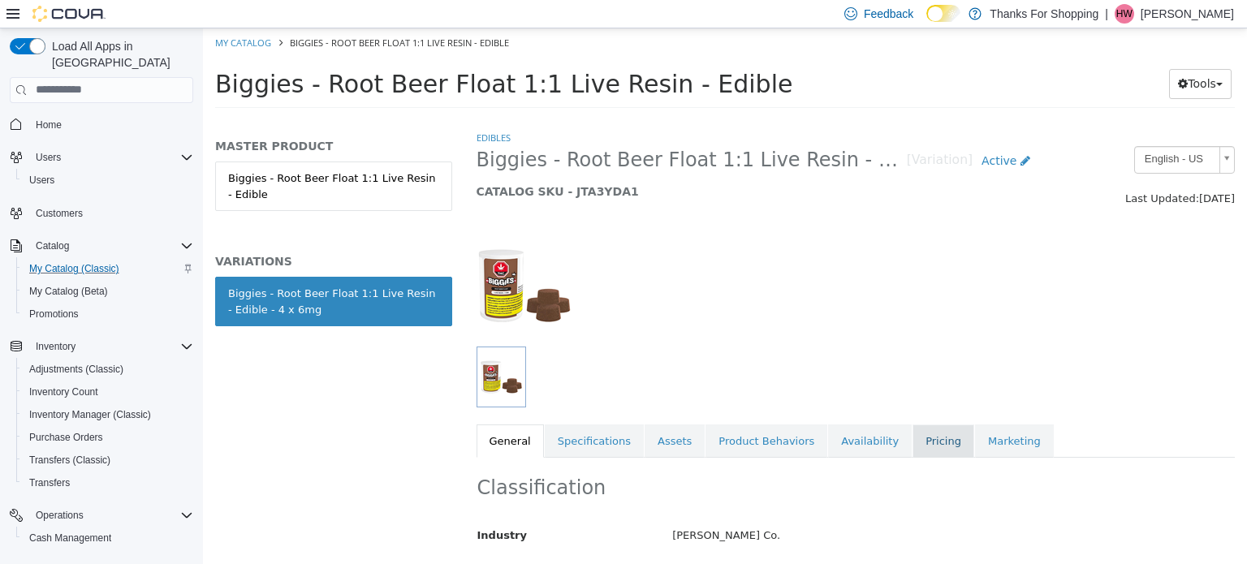
click at [913, 438] on link "Pricing" at bounding box center [944, 441] width 62 height 34
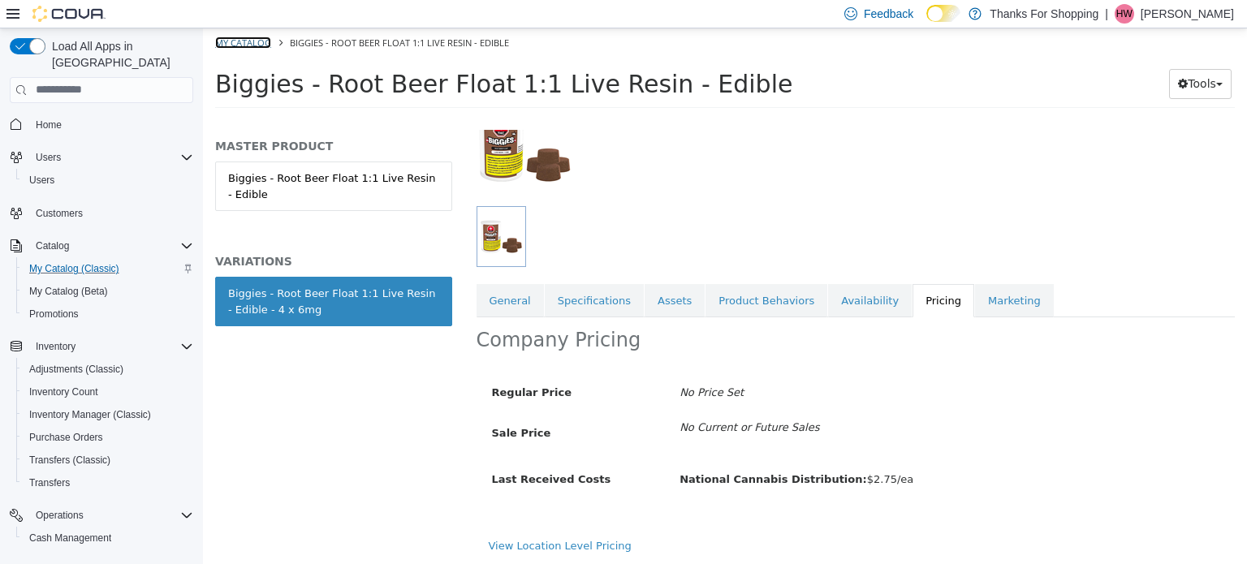
click at [236, 40] on link "My Catalog" at bounding box center [243, 42] width 56 height 12
select select "**********"
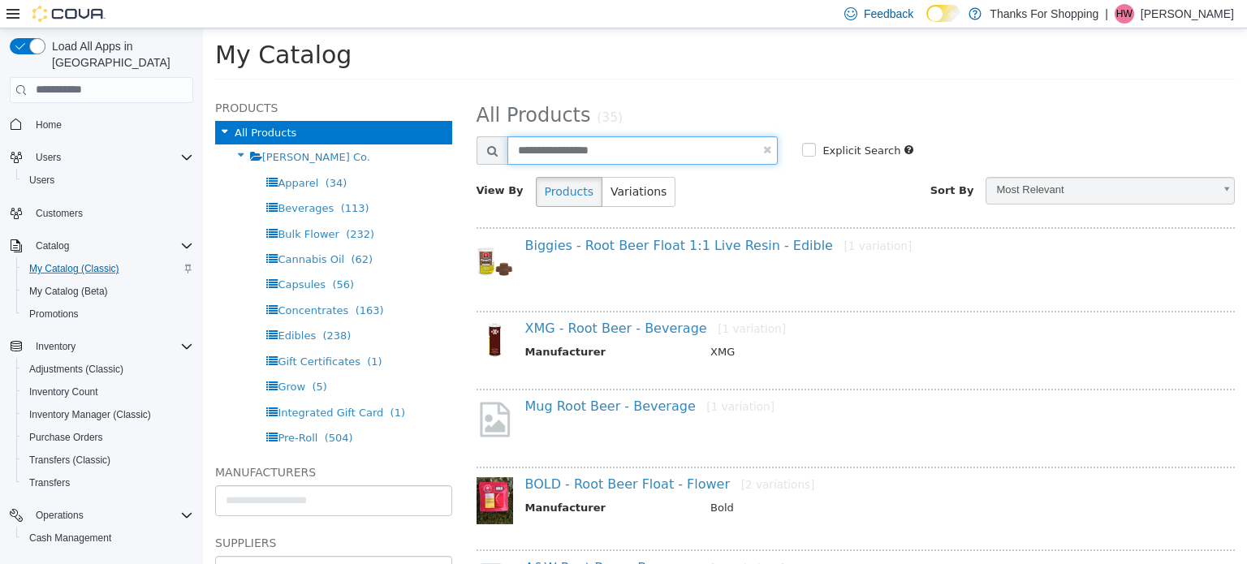
click at [757, 148] on input "**********" at bounding box center [642, 150] width 271 height 28
click at [763, 147] on link at bounding box center [767, 149] width 8 height 11
click at [716, 152] on input "text" at bounding box center [642, 150] width 271 height 28
select select "**********"
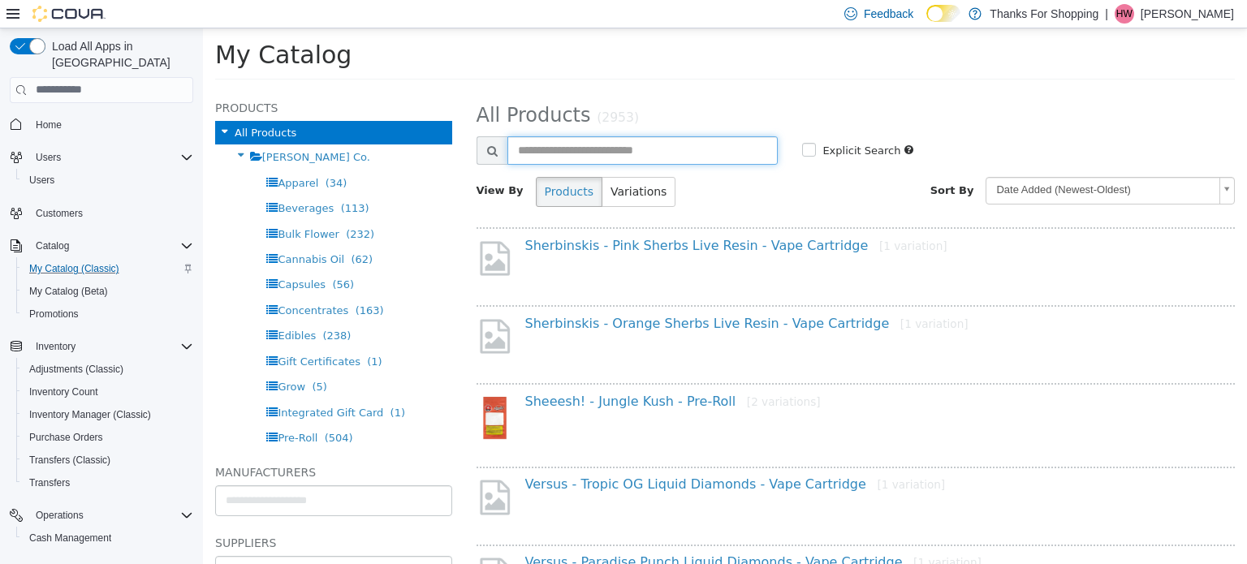
click at [643, 148] on input "text" at bounding box center [642, 150] width 271 height 28
type input "**********"
select select "**********"
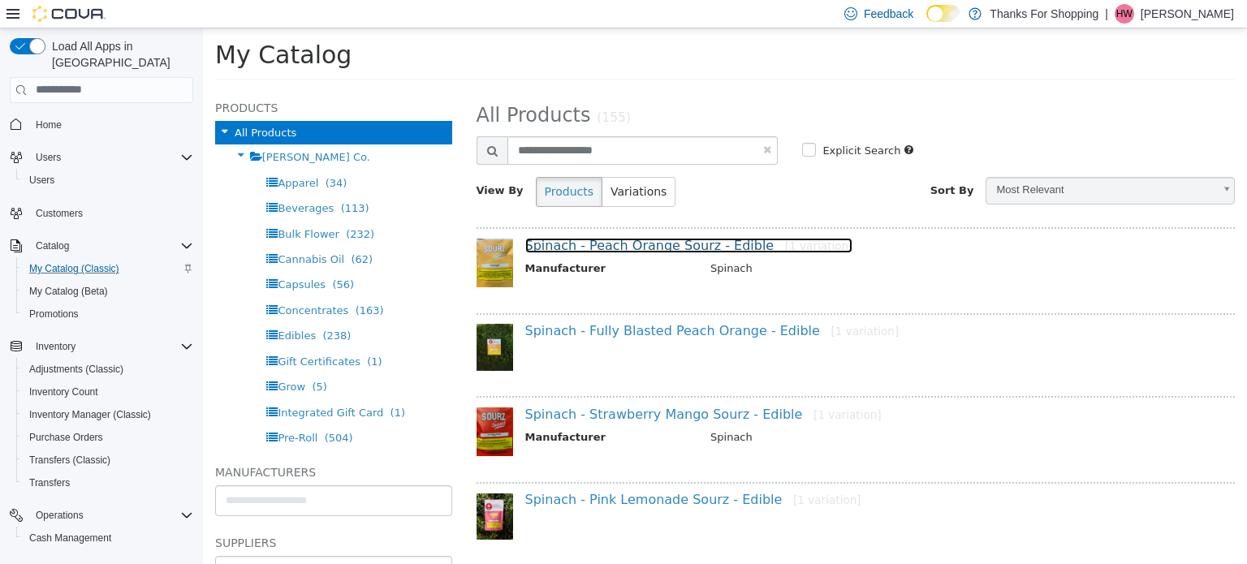
click at [623, 241] on link "Spinach - Peach Orange Sourz - Edible [1 variation]" at bounding box center [689, 244] width 328 height 15
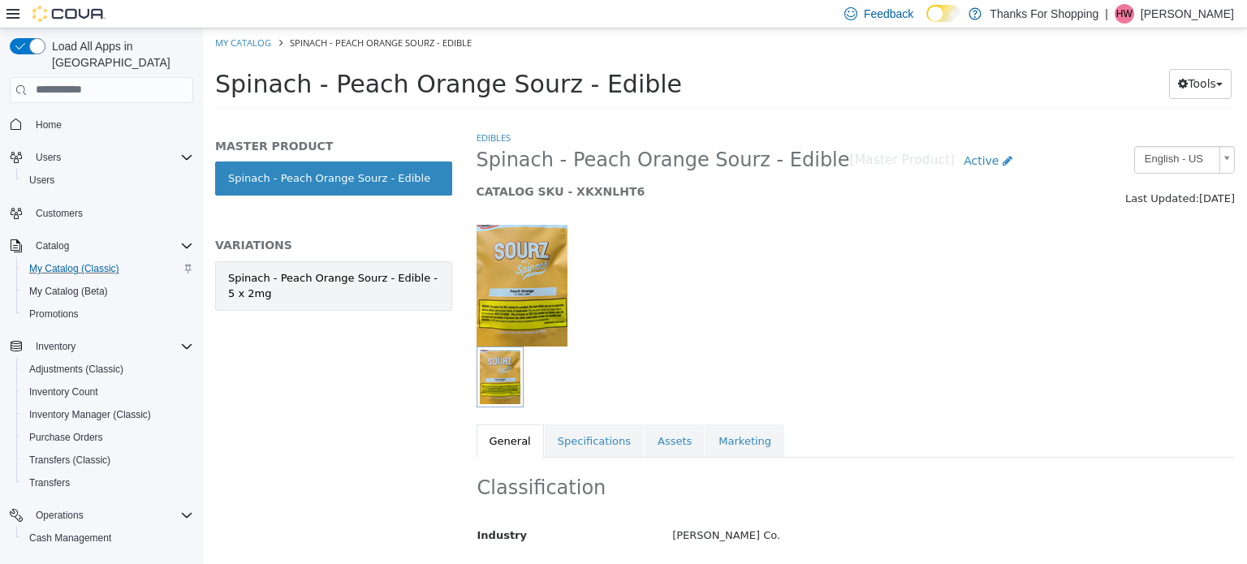
click at [389, 282] on div "Spinach - Peach Orange Sourz - Edible - 5 x 2mg" at bounding box center [333, 286] width 211 height 32
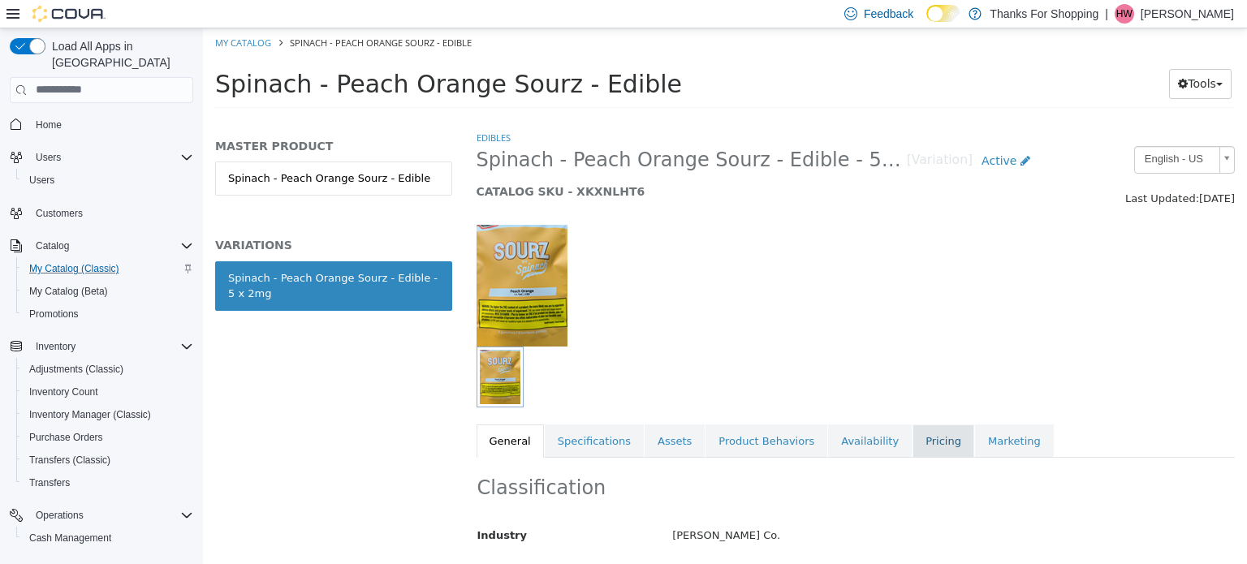
click at [913, 430] on link "Pricing" at bounding box center [944, 441] width 62 height 34
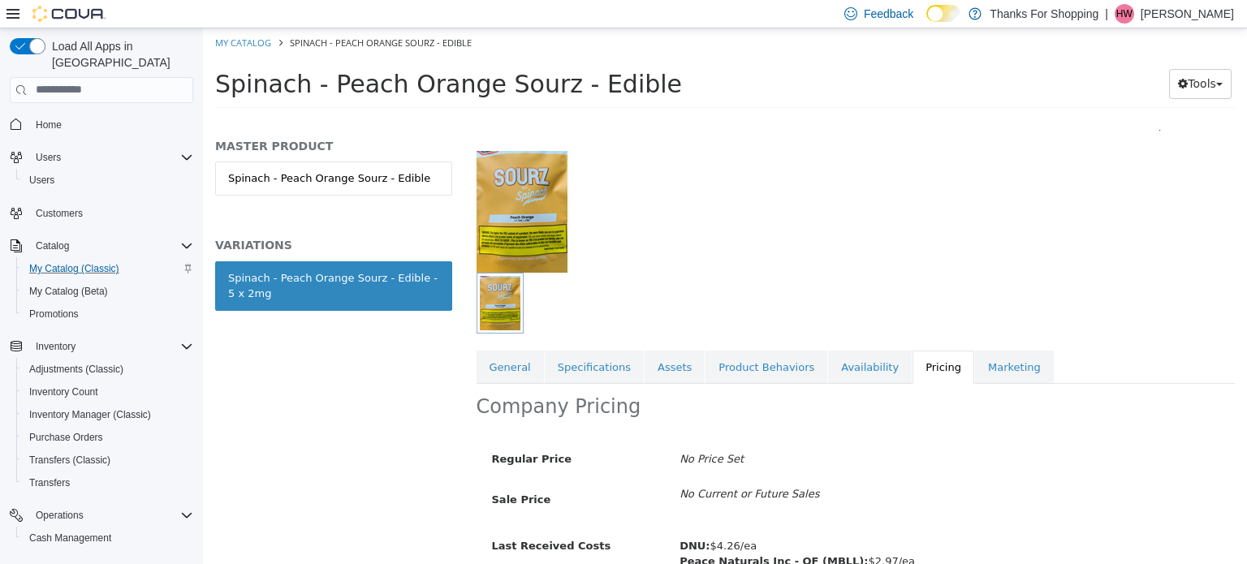
scroll to position [188, 0]
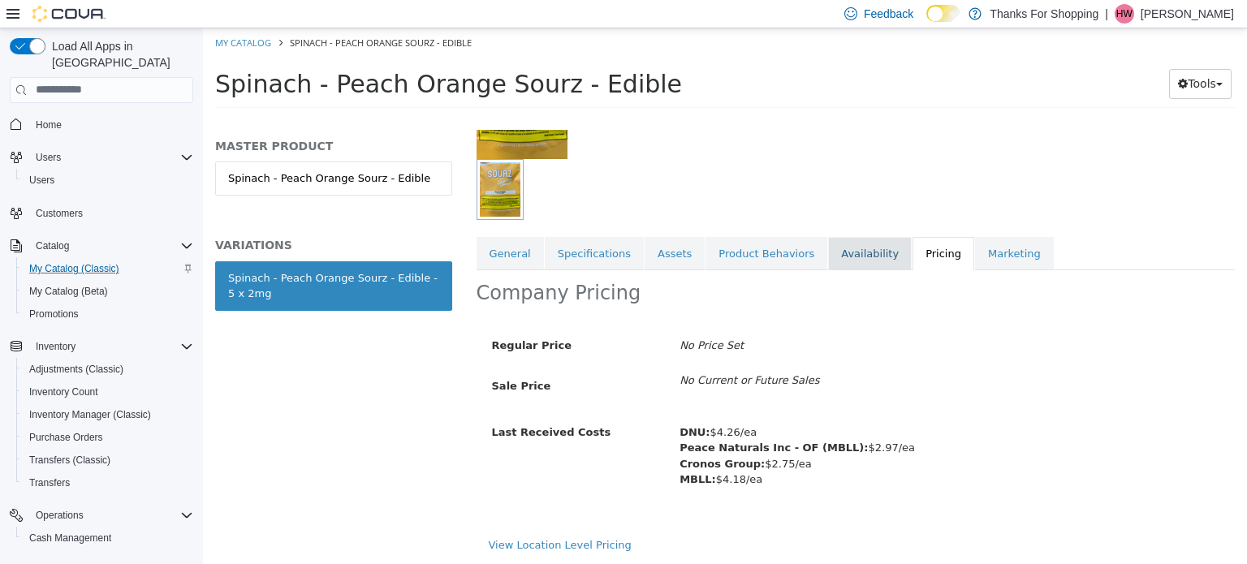
click at [841, 254] on link "Availability" at bounding box center [870, 253] width 84 height 34
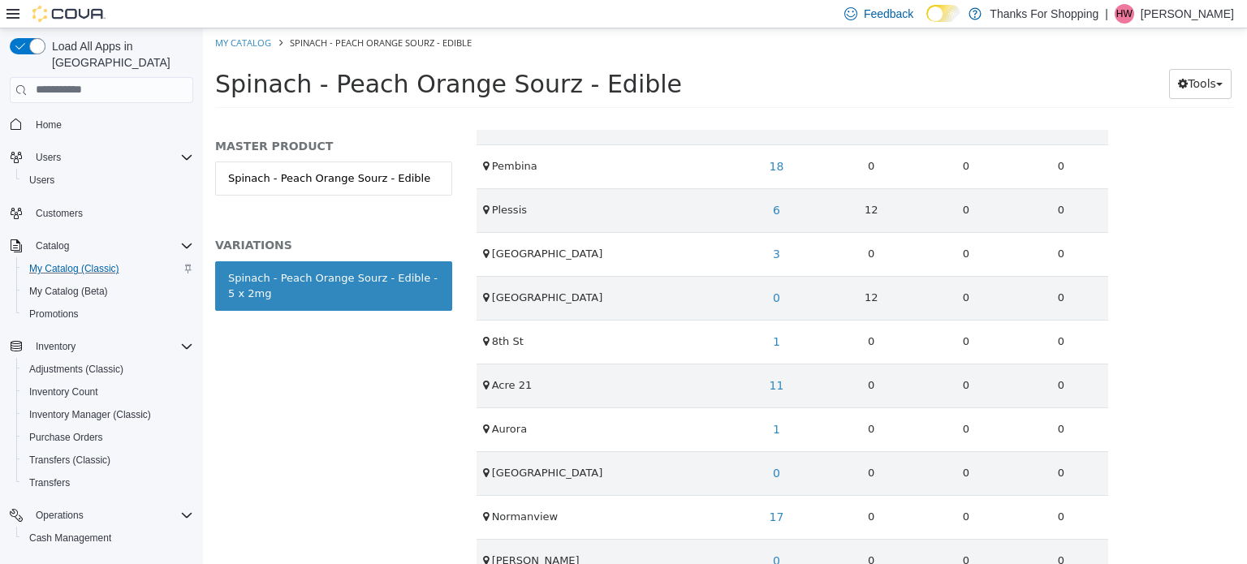
scroll to position [589, 0]
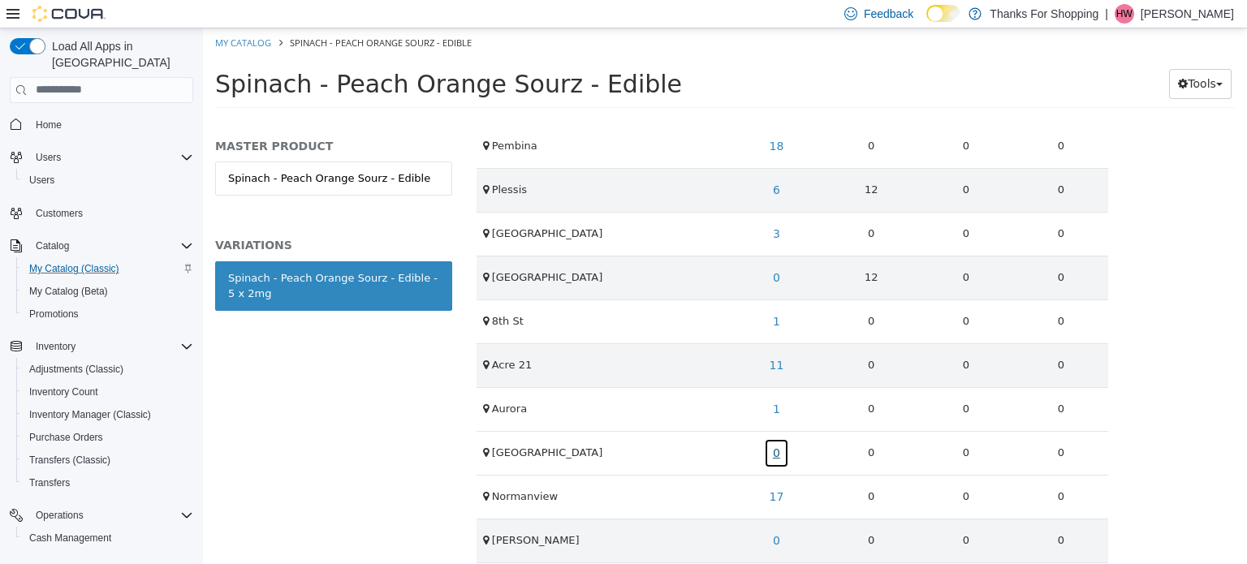
click at [774, 450] on link "0" at bounding box center [776, 453] width 25 height 30
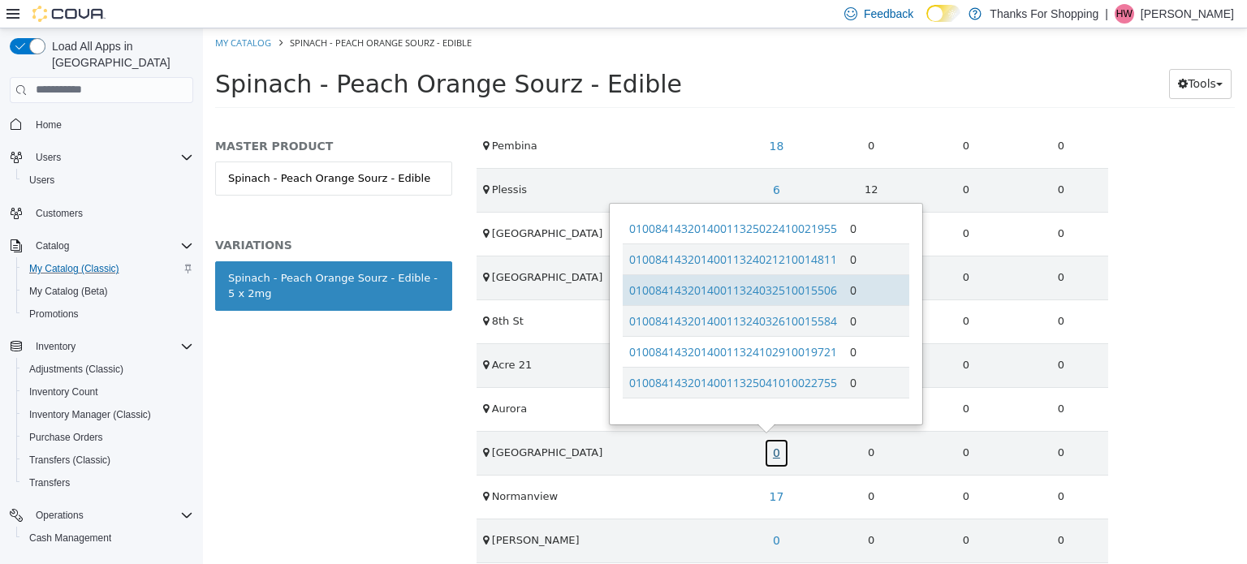
scroll to position [283, 0]
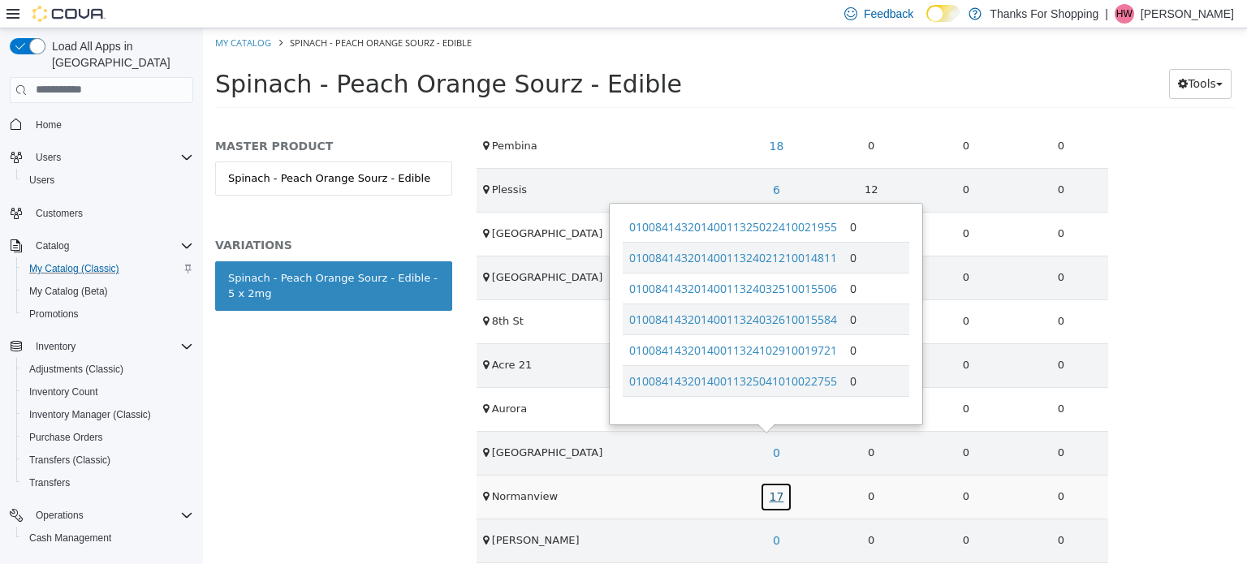
click at [771, 487] on link "17" at bounding box center [776, 496] width 32 height 30
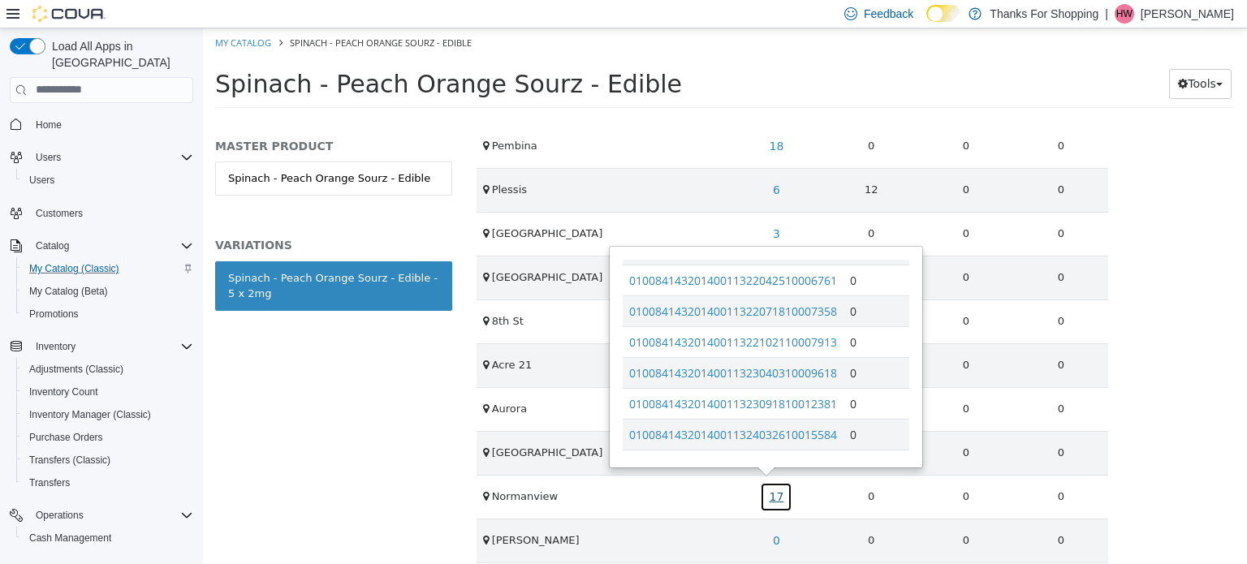
scroll to position [244, 0]
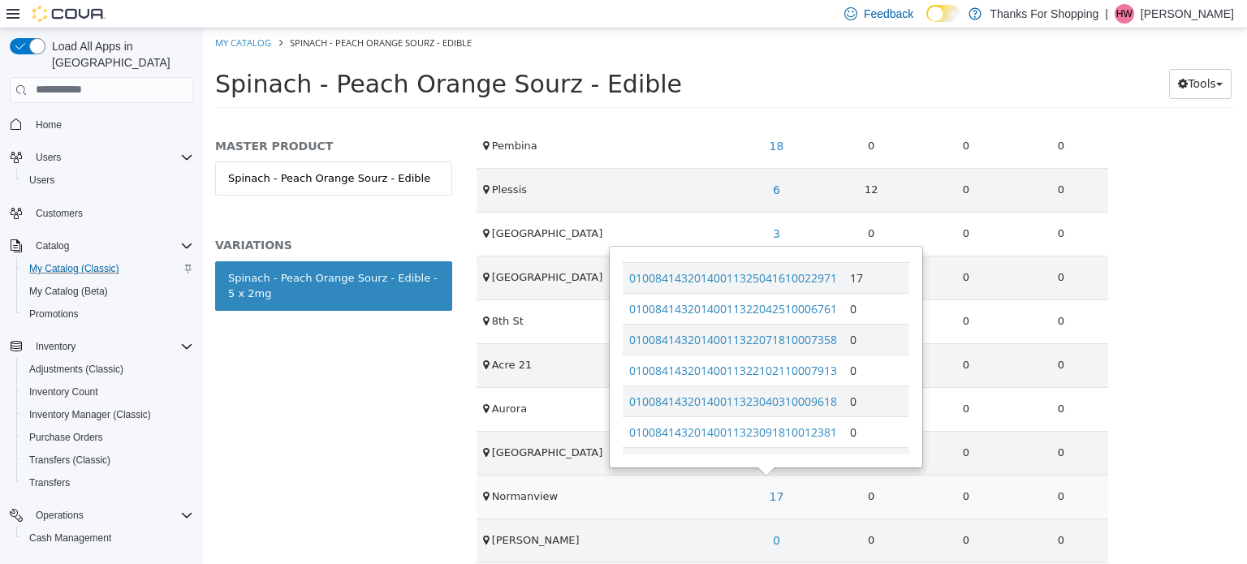
click at [799, 475] on td "17" at bounding box center [776, 496] width 95 height 44
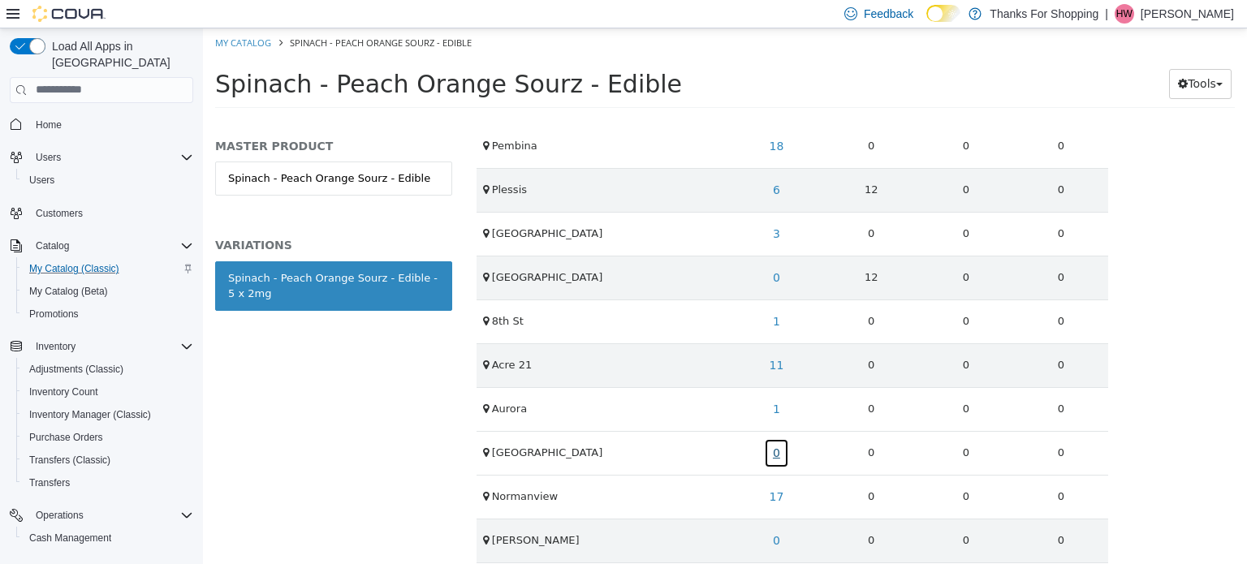
click at [770, 446] on link "0" at bounding box center [776, 453] width 25 height 30
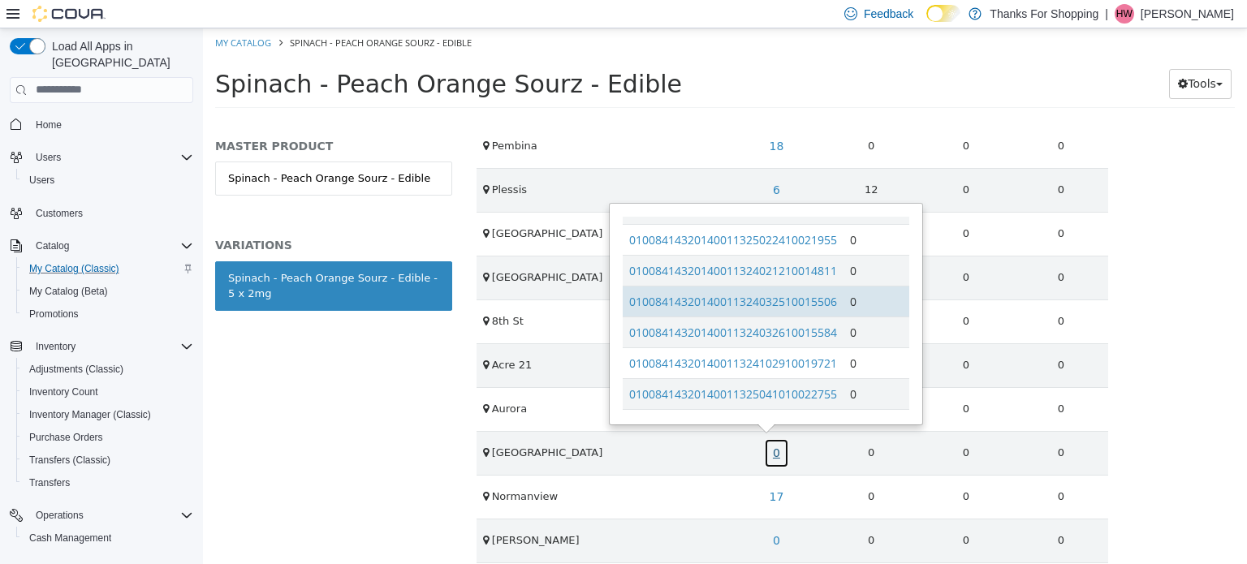
scroll to position [283, 0]
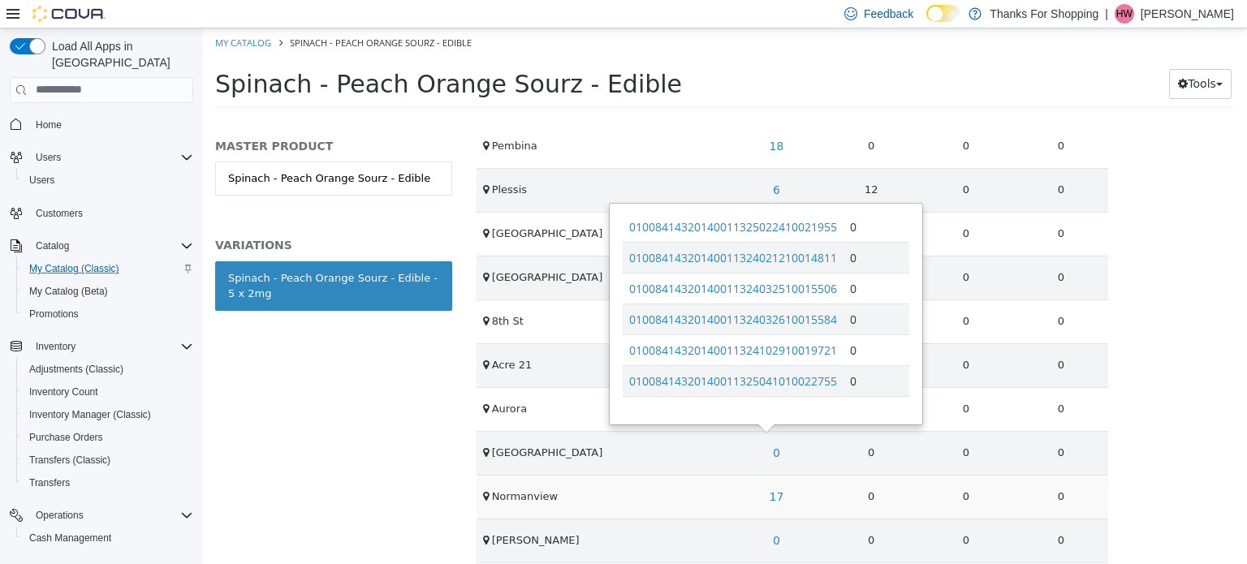
click at [812, 477] on td "17" at bounding box center [776, 496] width 95 height 44
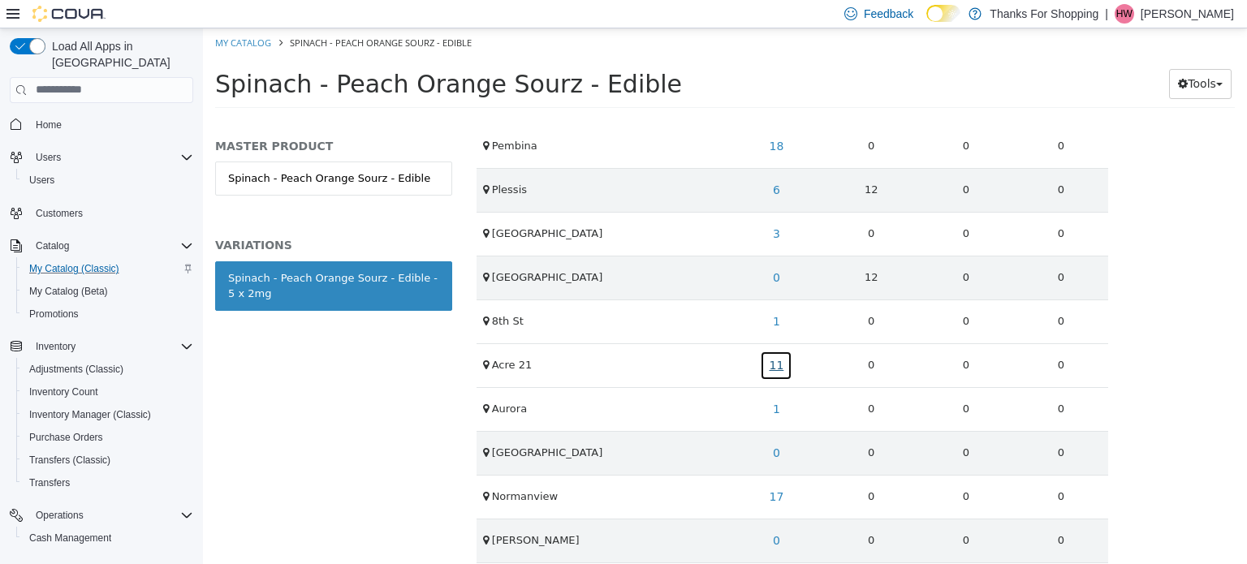
click at [779, 365] on link "11" at bounding box center [776, 365] width 32 height 30
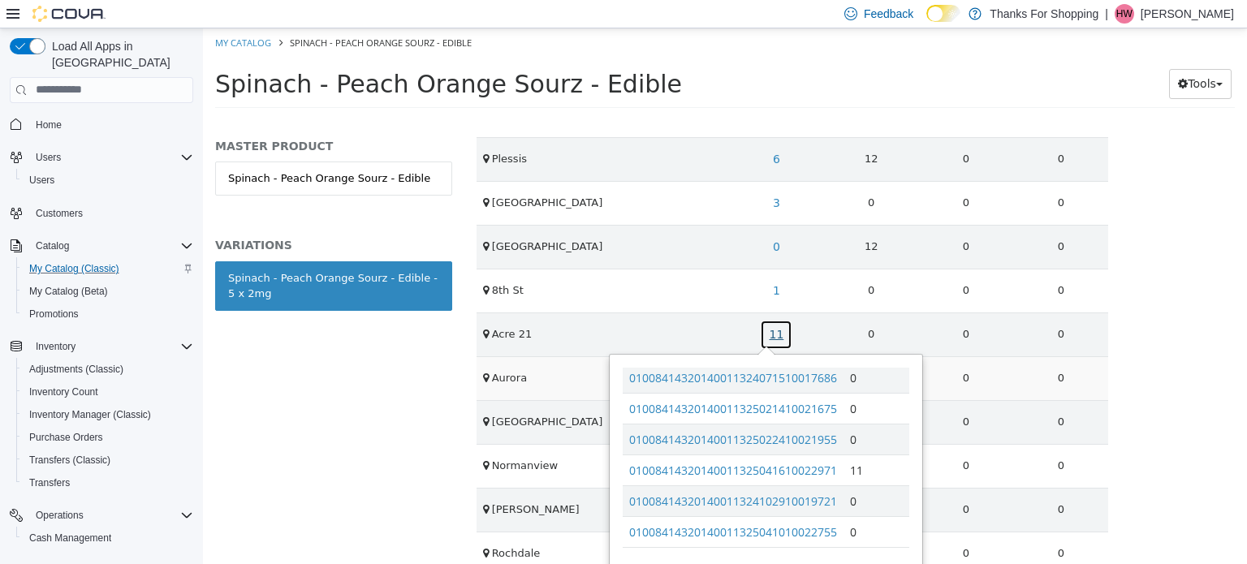
scroll to position [670, 0]
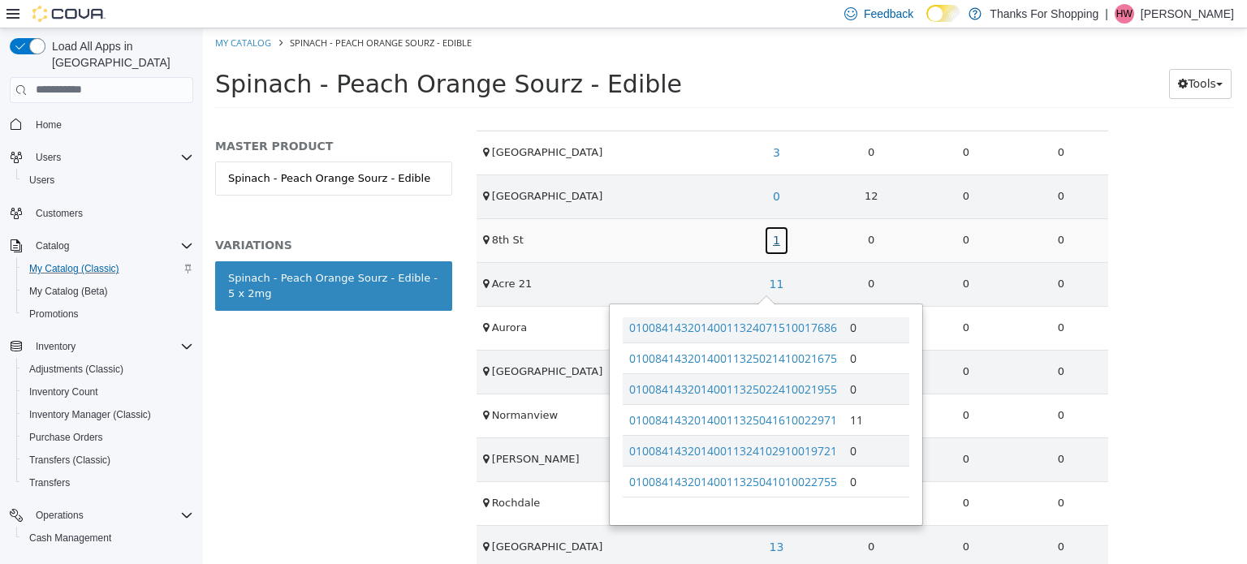
click at [771, 236] on link "1" at bounding box center [776, 240] width 25 height 30
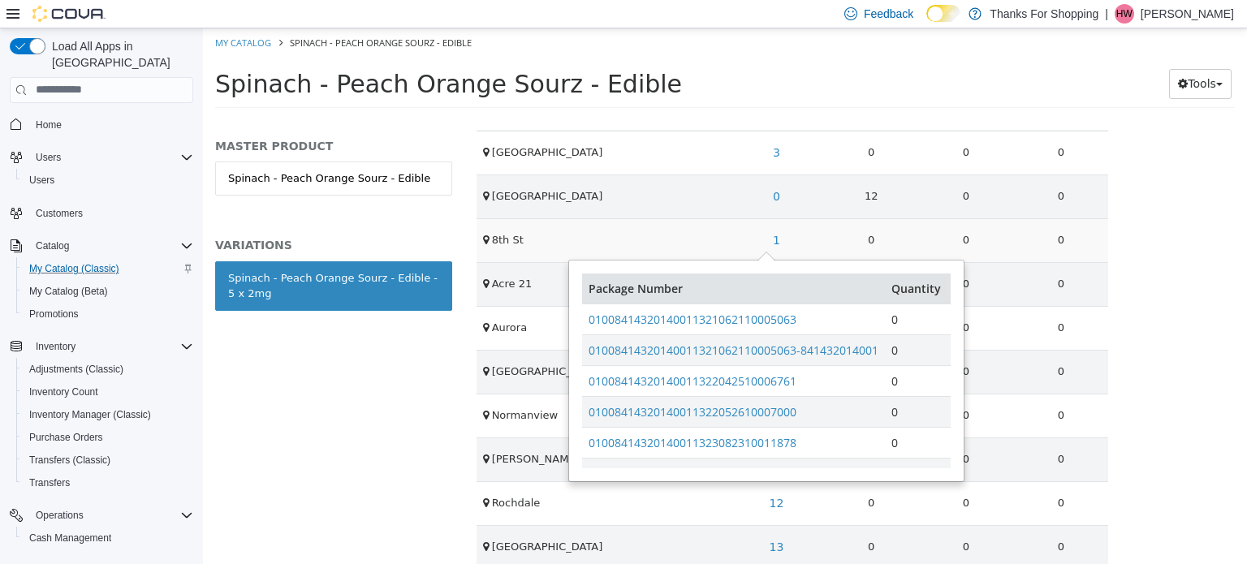
click at [824, 222] on td "0" at bounding box center [871, 240] width 95 height 44
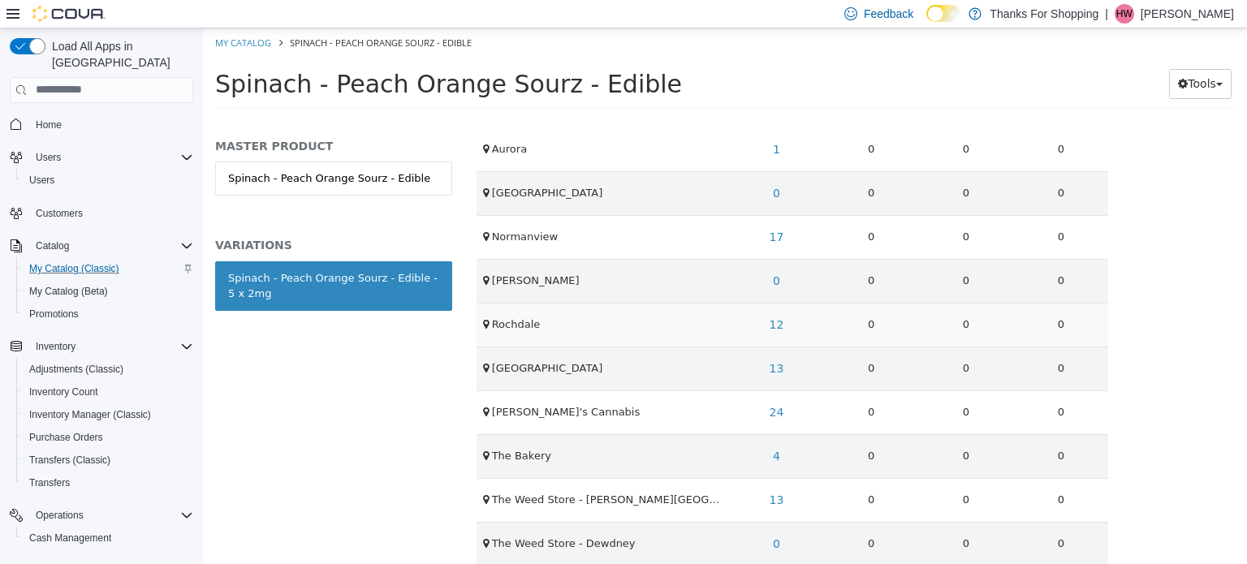
scroll to position [857, 0]
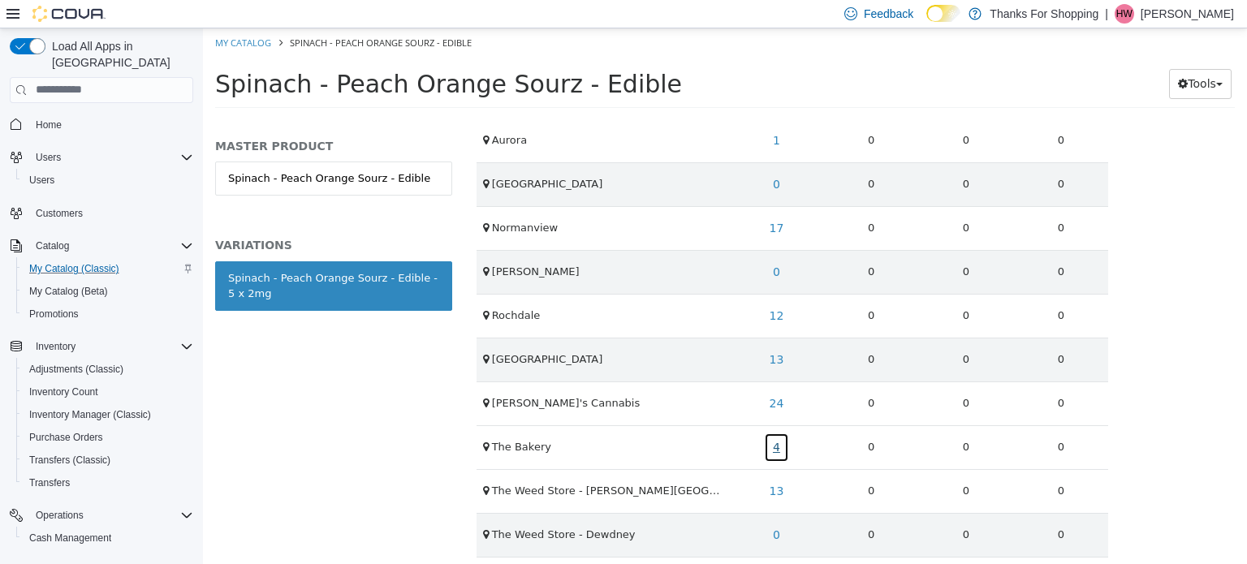
click at [766, 434] on link "4" at bounding box center [776, 447] width 25 height 30
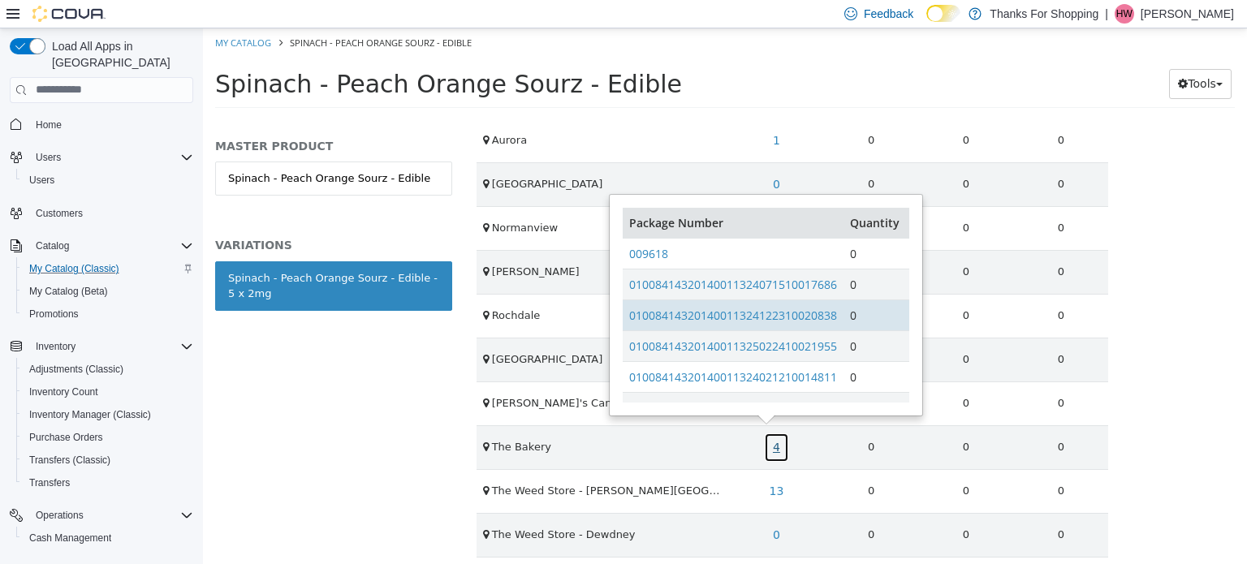
scroll to position [67, 0]
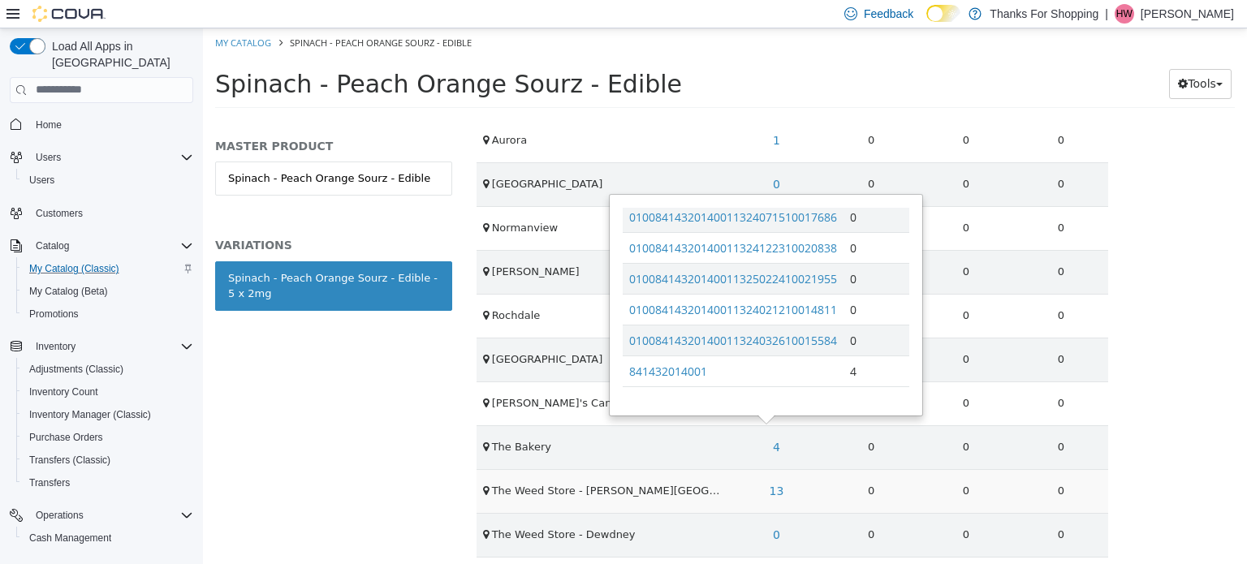
click at [810, 481] on td "13" at bounding box center [776, 491] width 95 height 44
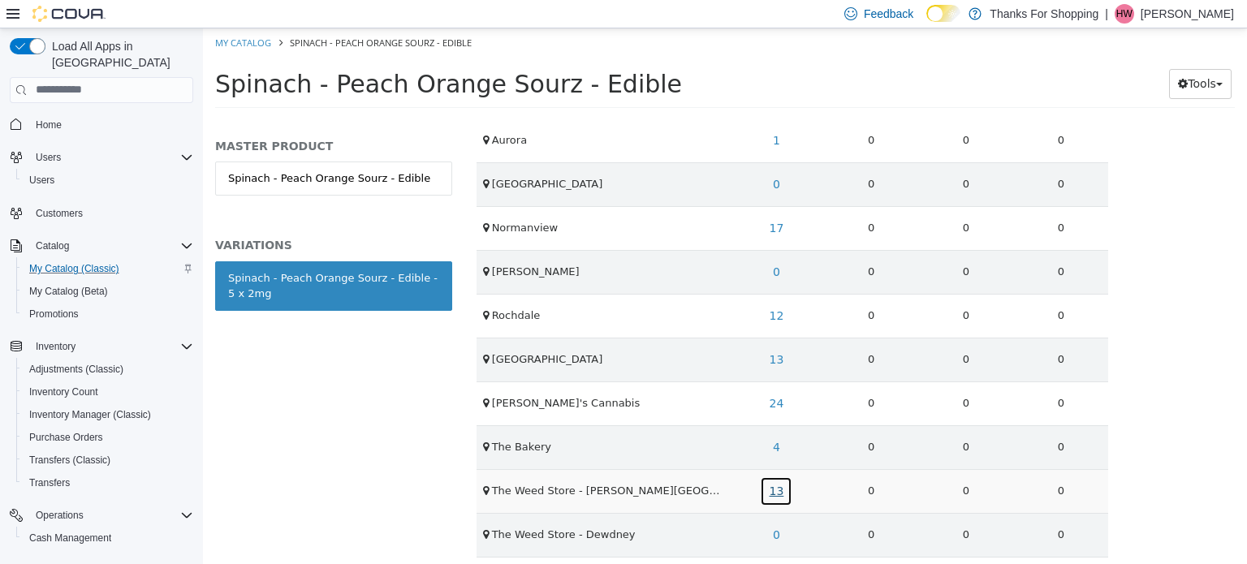
click at [781, 480] on link "13" at bounding box center [776, 491] width 32 height 30
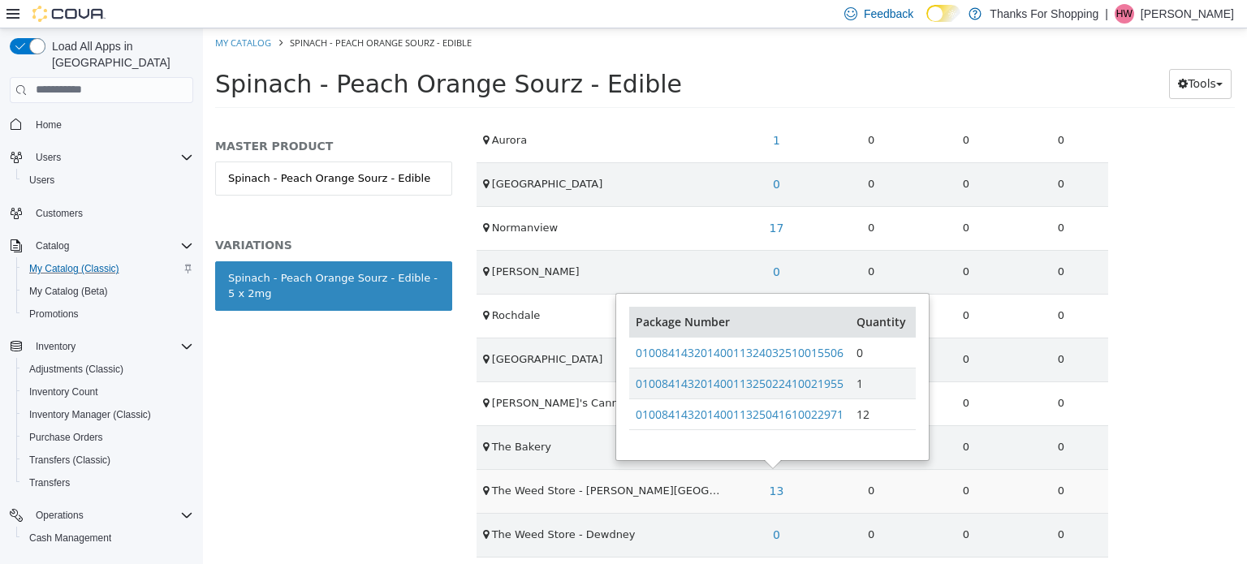
click at [805, 490] on td "13" at bounding box center [776, 491] width 95 height 44
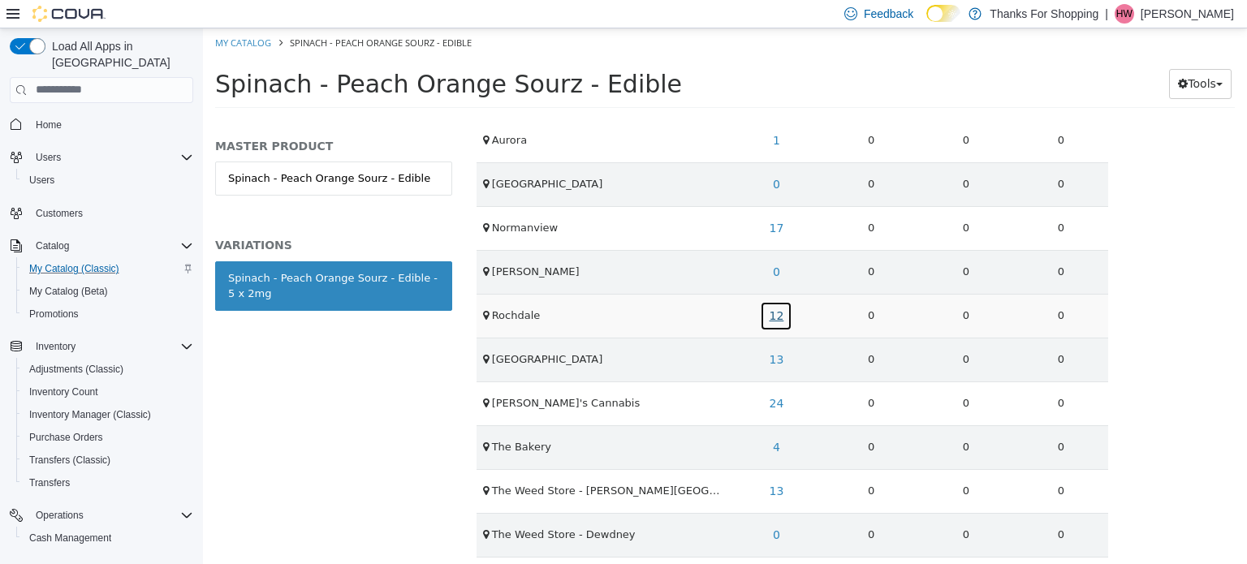
click at [774, 304] on link "12" at bounding box center [776, 315] width 32 height 30
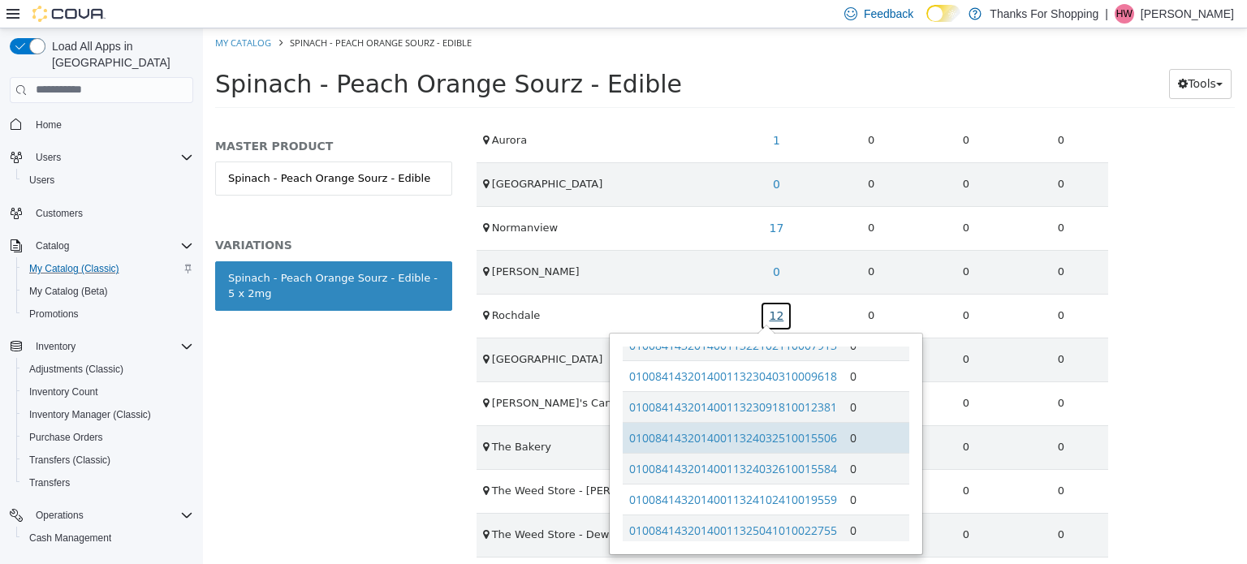
scroll to position [162, 0]
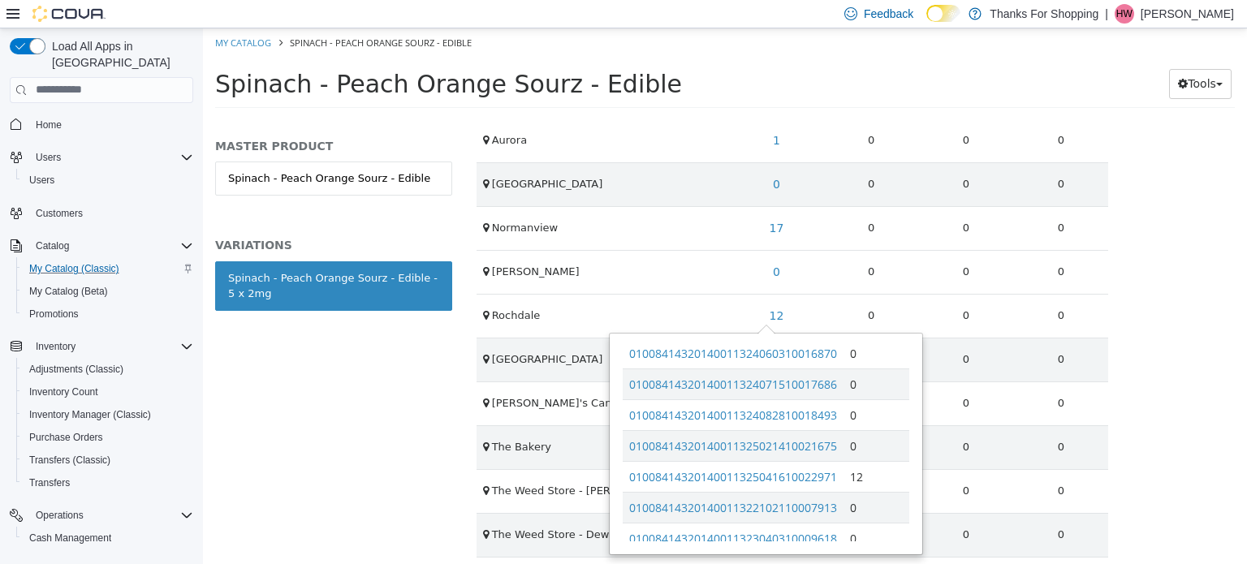
click at [754, 253] on td "0" at bounding box center [776, 271] width 95 height 44
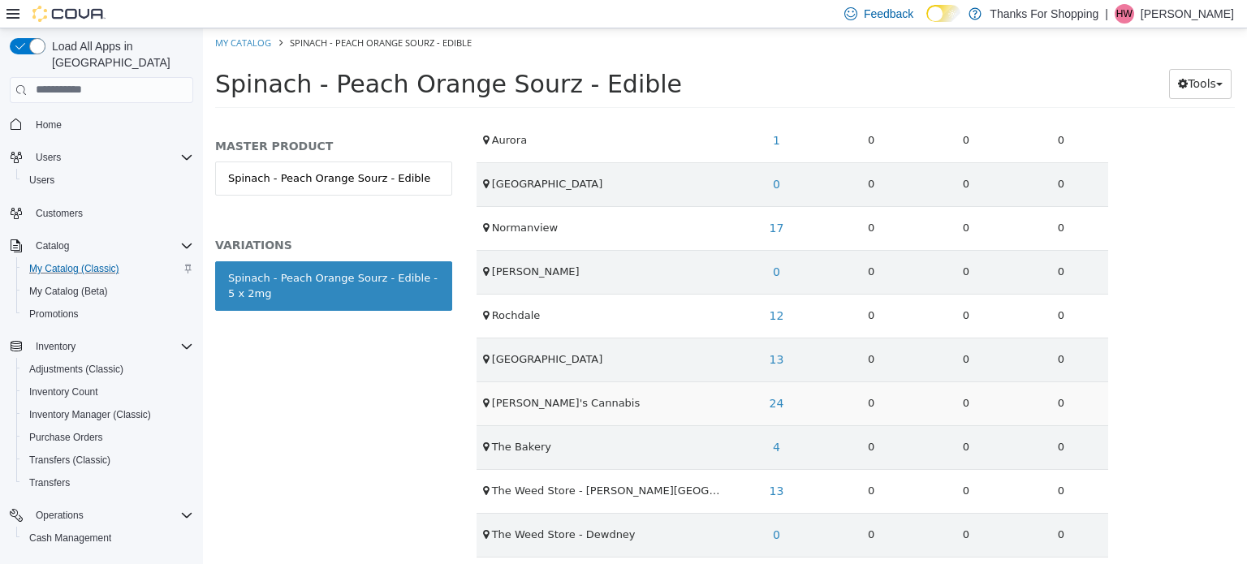
scroll to position [695, 0]
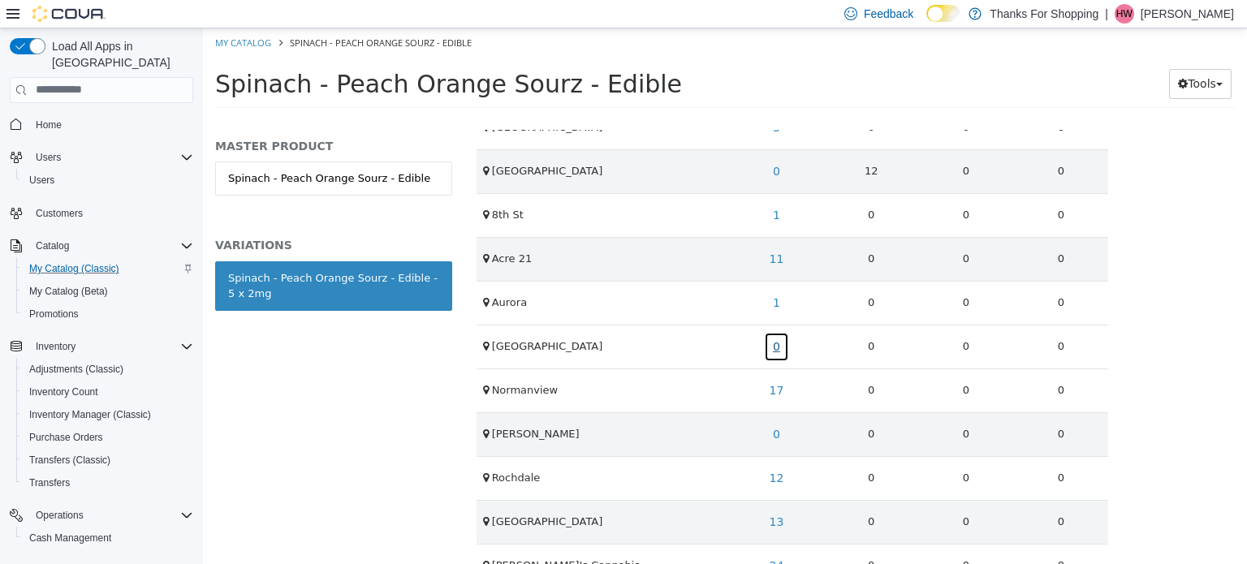
click at [771, 342] on link "0" at bounding box center [776, 346] width 25 height 30
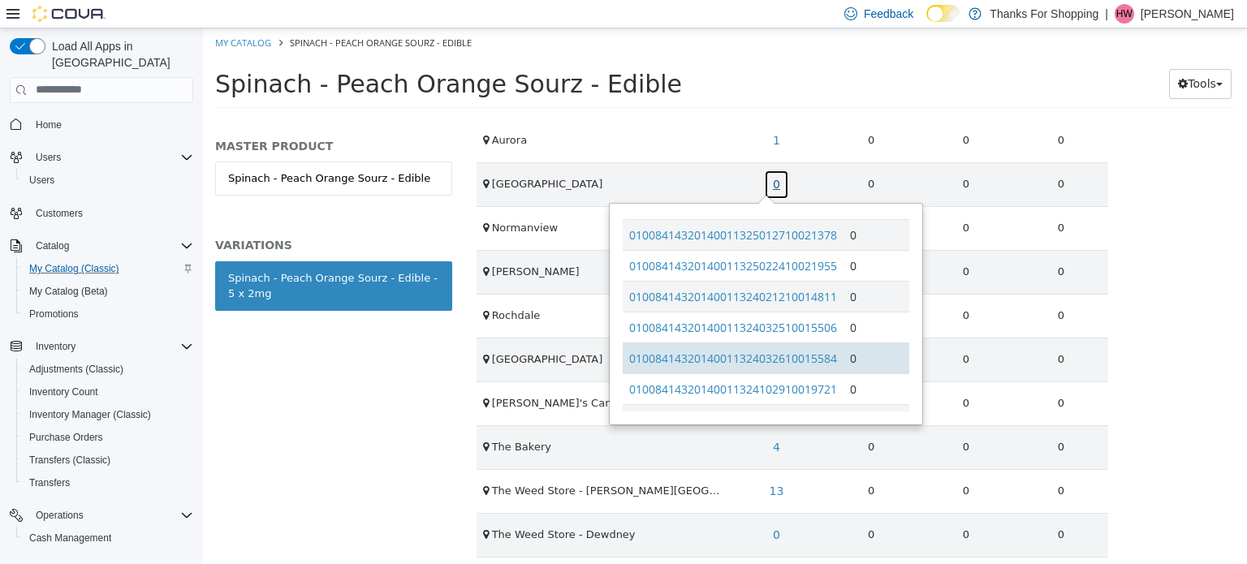
scroll to position [283, 0]
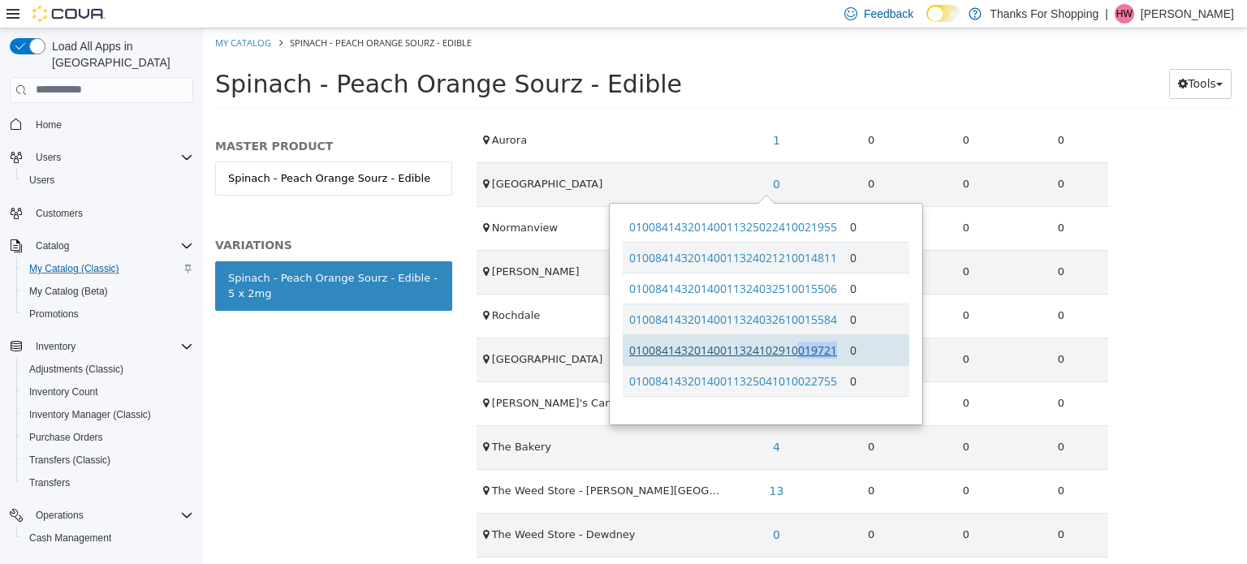
drag, startPoint x: 837, startPoint y: 341, endPoint x: 799, endPoint y: 344, distance: 38.3
click at [799, 344] on td "01008414320140011324102910019721" at bounding box center [733, 349] width 221 height 31
copy link "019721"
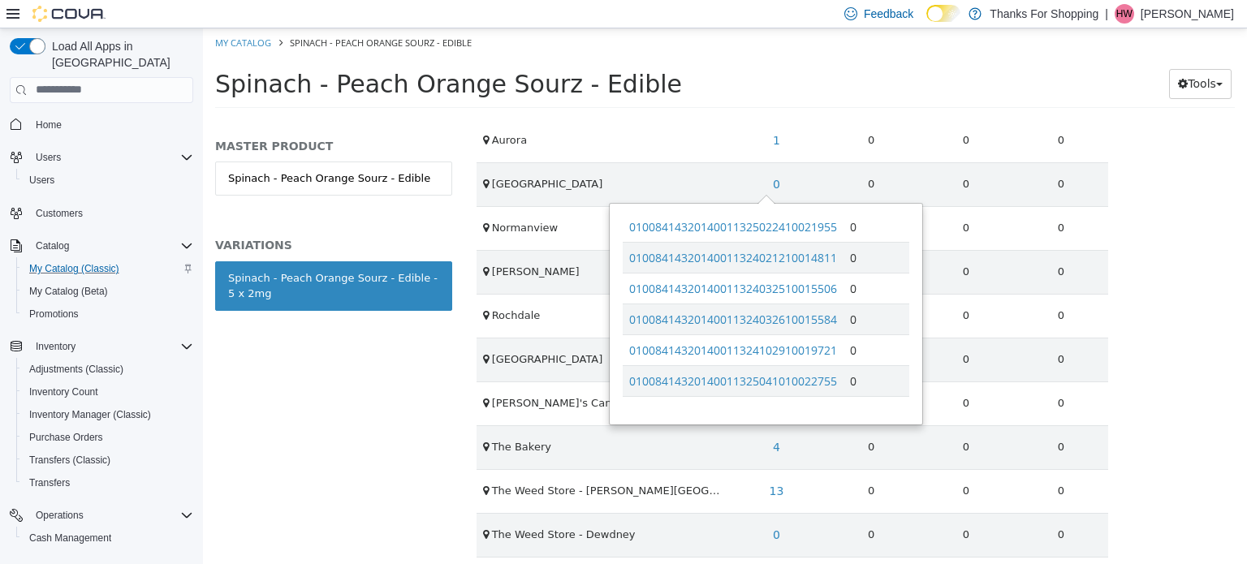
click at [248, 51] on ol "My Catalog Spinach - Peach Orange Sourz - Edible" at bounding box center [725, 42] width 1044 height 29
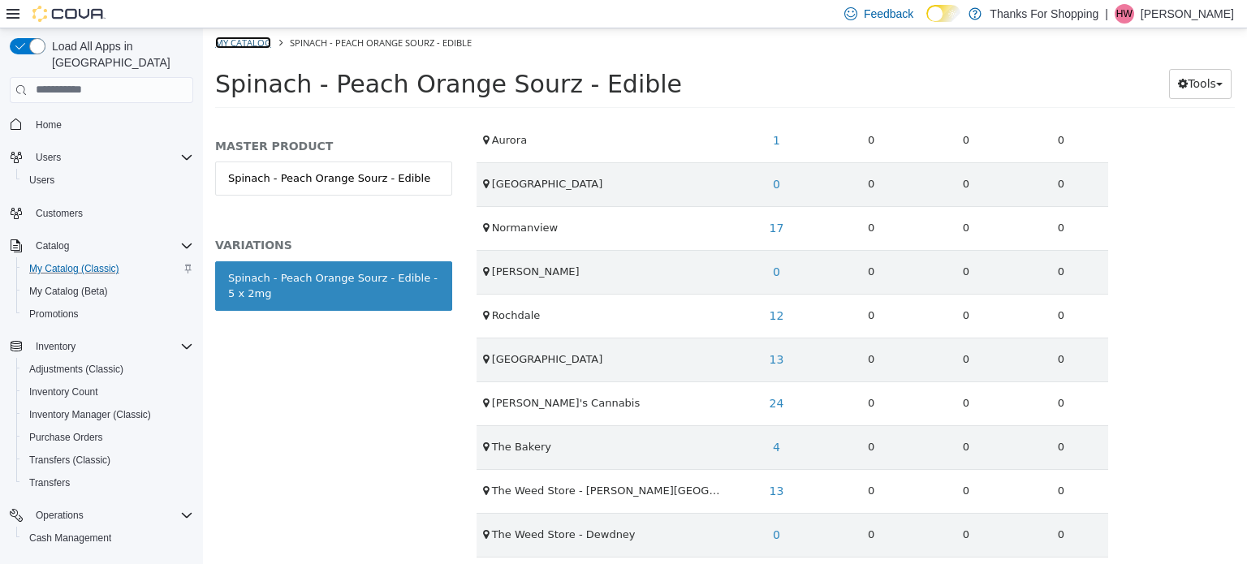
click at [246, 44] on link "My Catalog" at bounding box center [243, 42] width 56 height 12
select select "**********"
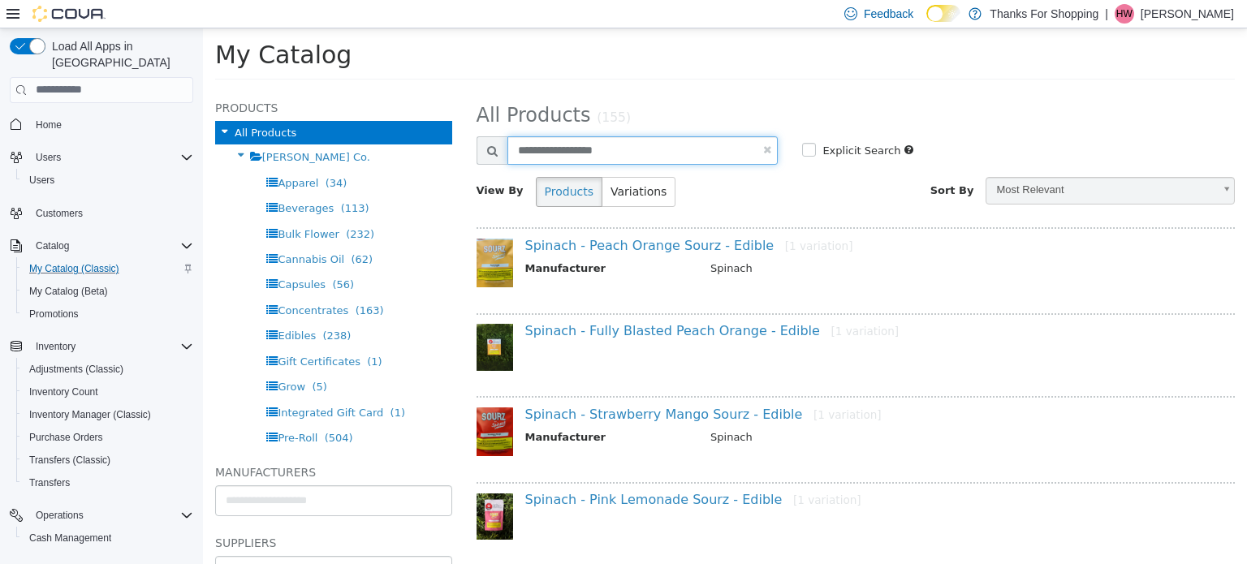
click at [768, 150] on input "**********" at bounding box center [642, 150] width 271 height 28
click at [765, 149] on link at bounding box center [767, 149] width 8 height 11
select select "**********"
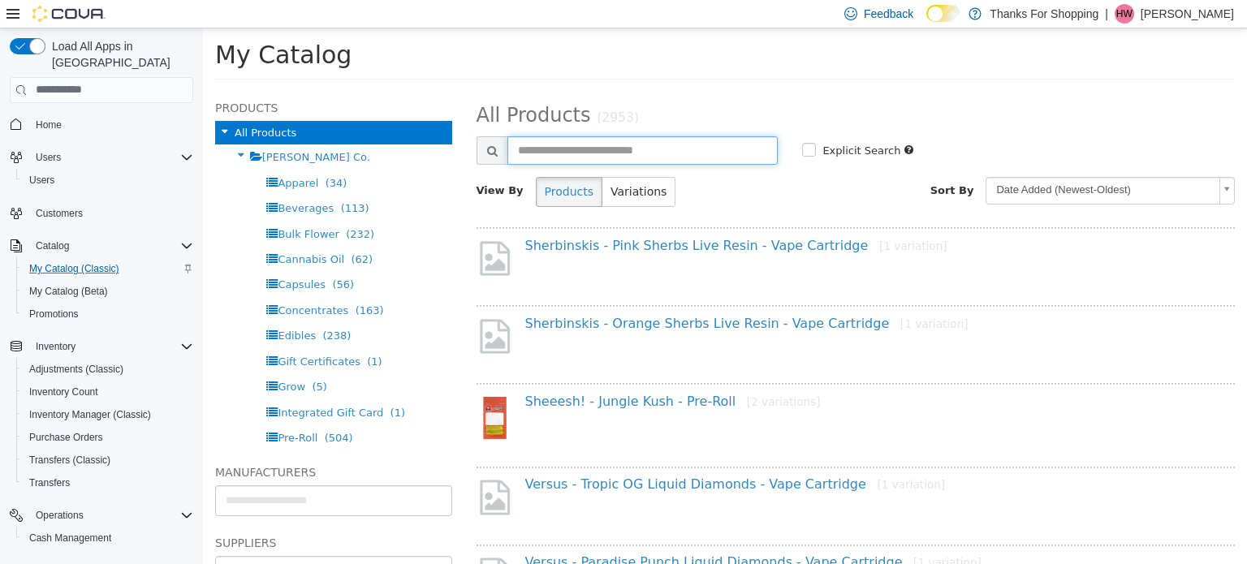
click at [669, 149] on input "text" at bounding box center [642, 150] width 271 height 28
type input "**********"
select select "**********"
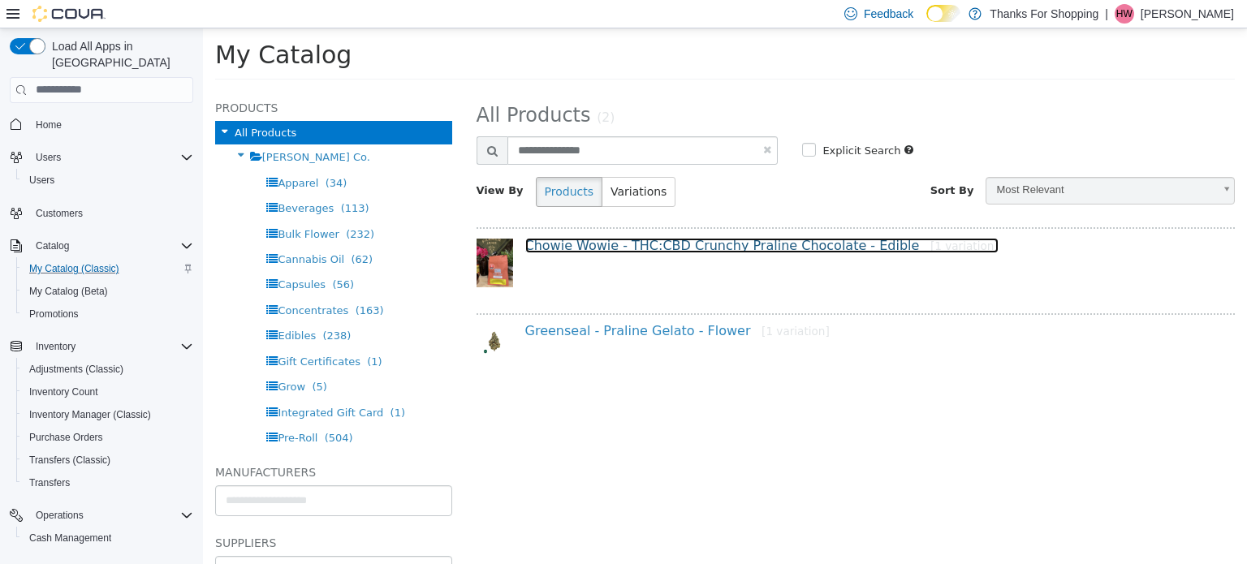
click at [727, 240] on link "Chowie Wowie - THC:CBD Crunchy Praline Chocolate - Edible [1 variation]" at bounding box center [761, 244] width 473 height 15
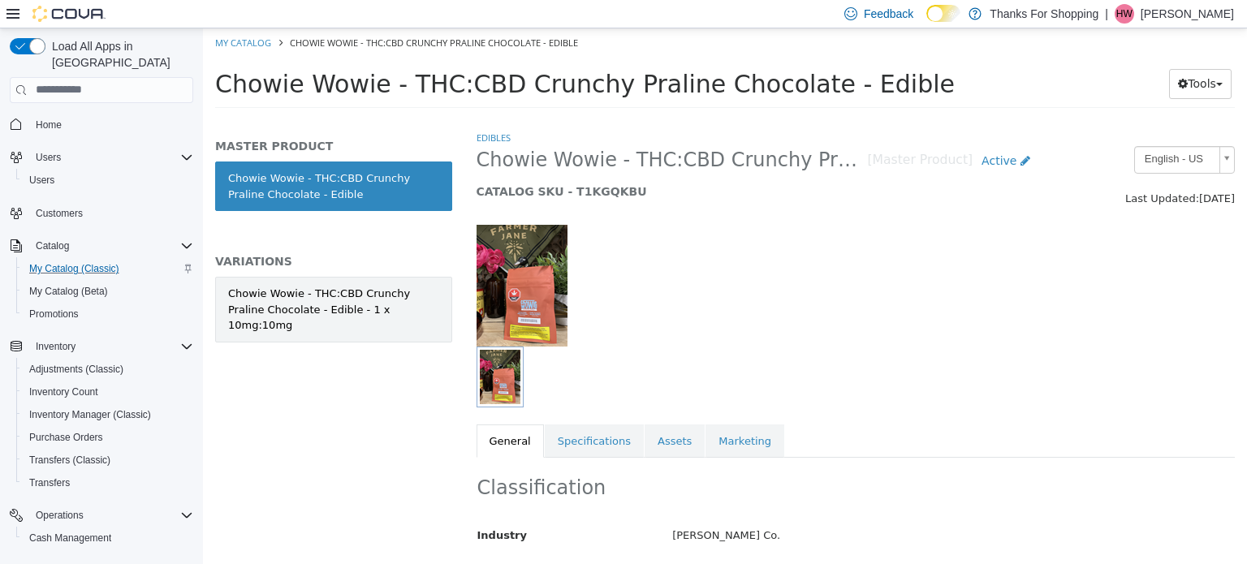
click at [306, 291] on div "Chowie Wowie - THC:CBD Crunchy Praline Chocolate - Edible - 1 x 10mg:10mg" at bounding box center [333, 309] width 211 height 48
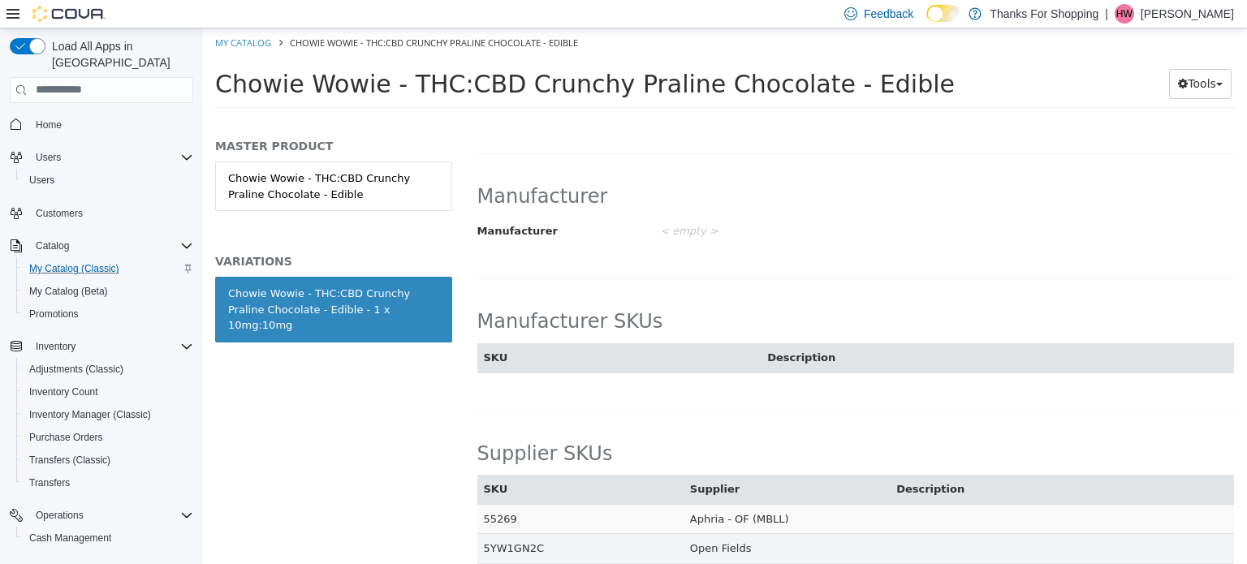
scroll to position [975, 0]
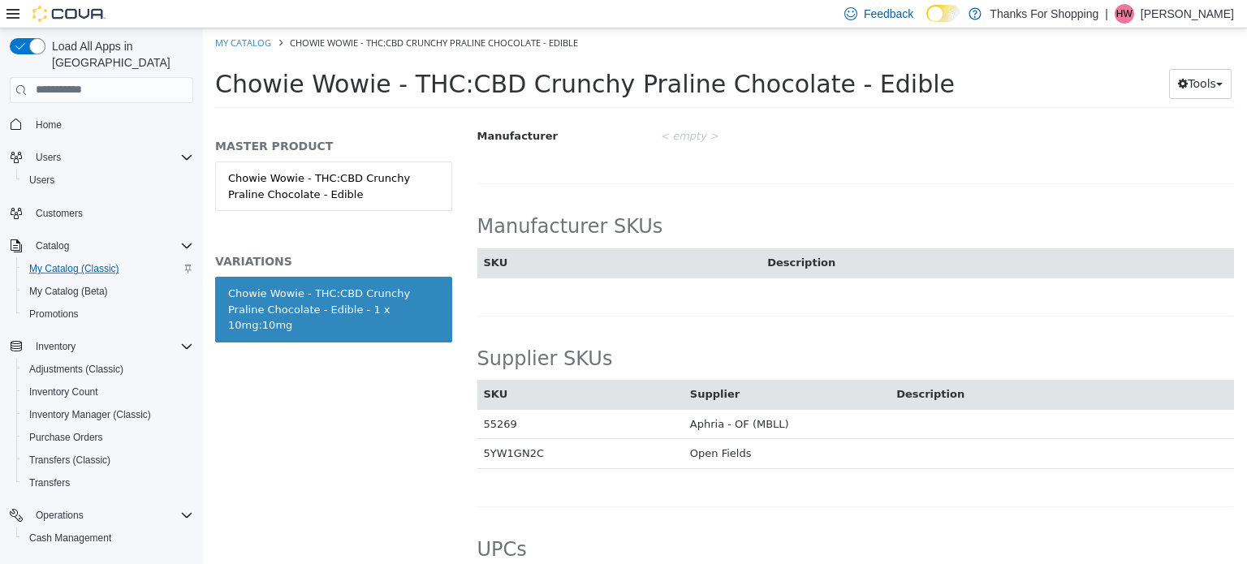
drag, startPoint x: 538, startPoint y: 434, endPoint x: 477, endPoint y: 440, distance: 60.4
click at [477, 440] on td "5YW1GN2C" at bounding box center [580, 453] width 206 height 30
copy td "5YW1GN2C"
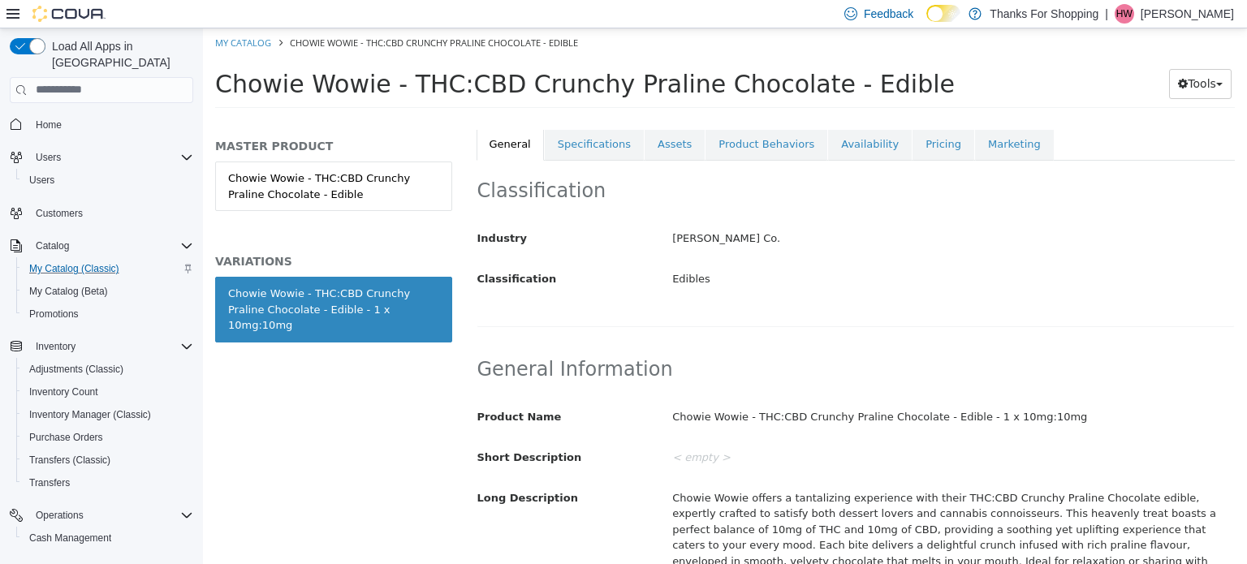
scroll to position [82, 0]
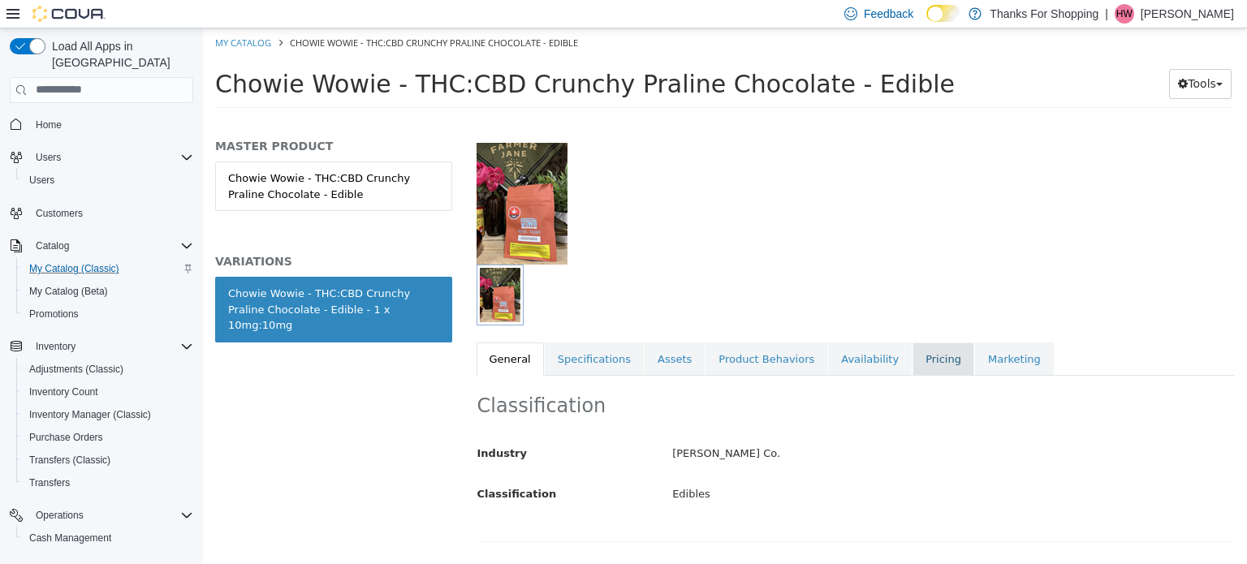
click at [913, 350] on link "Pricing" at bounding box center [944, 359] width 62 height 34
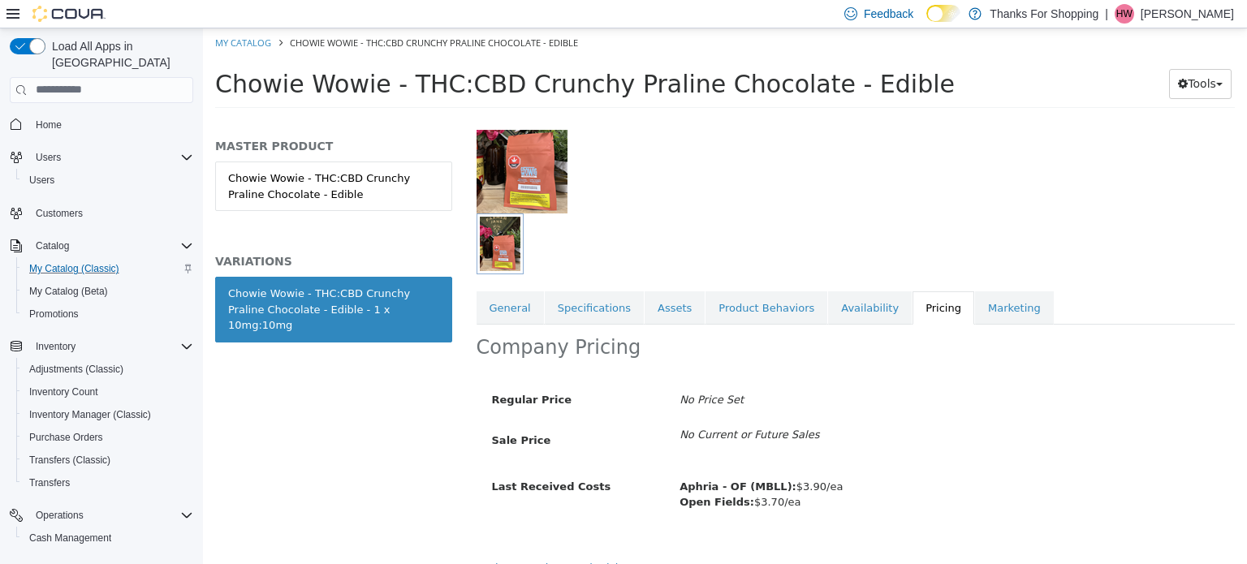
scroll to position [156, 0]
